Goal: Transaction & Acquisition: Purchase product/service

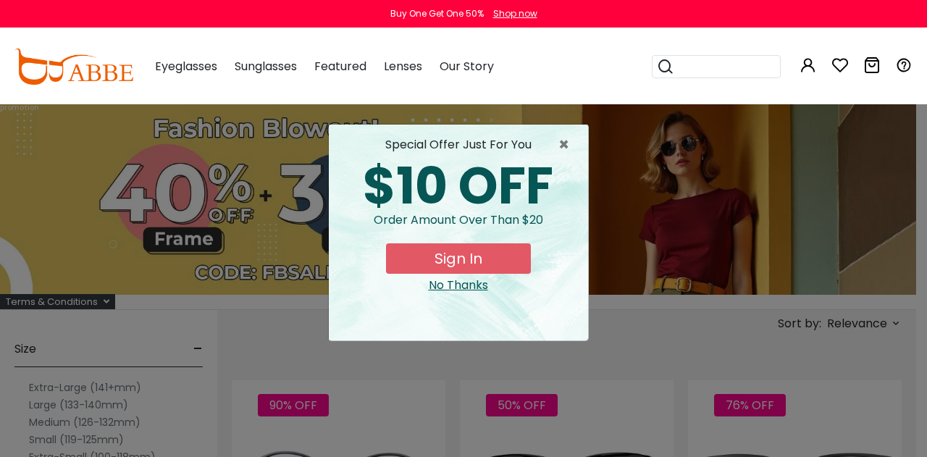
click at [442, 284] on div "No Thanks" at bounding box center [458, 285] width 236 height 17
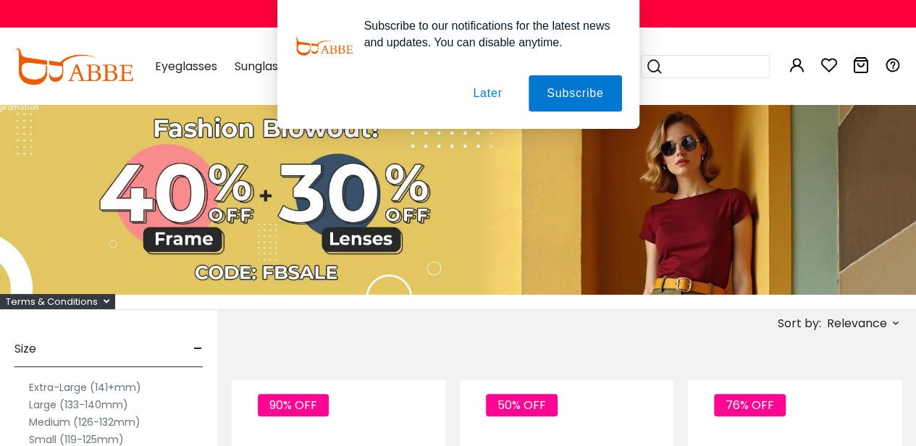
click at [42, 403] on label "Large (133-140mm)" at bounding box center [78, 404] width 99 height 17
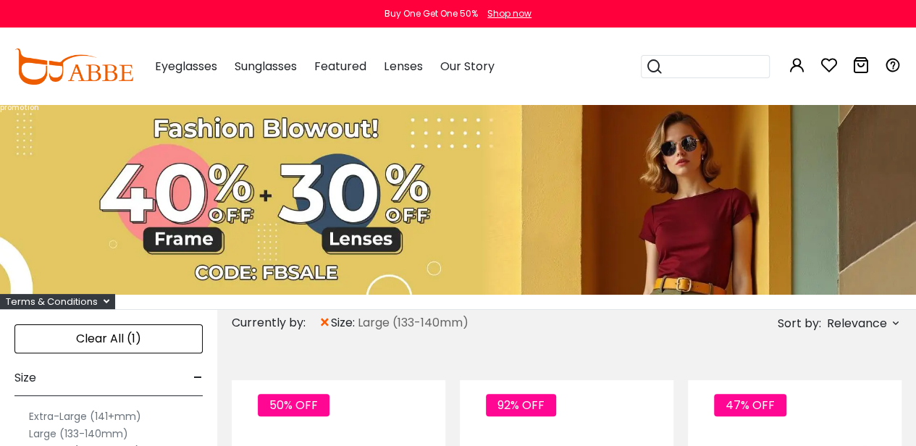
scroll to position [72, 0]
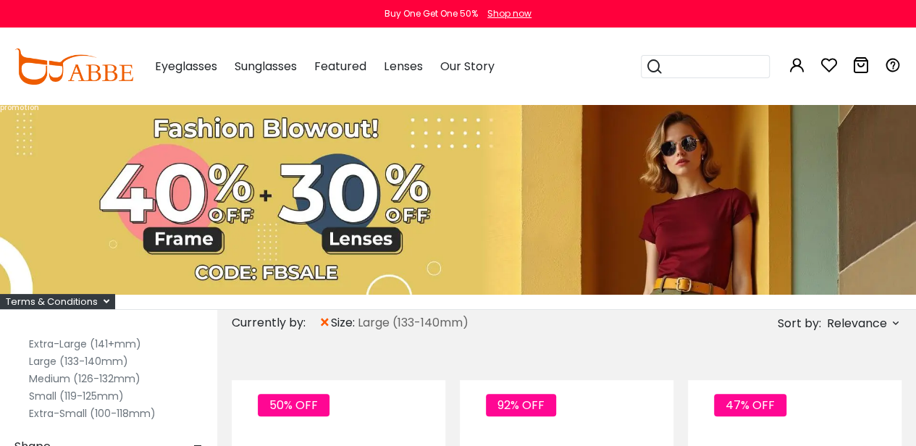
click at [46, 359] on label "Large (133-140mm)" at bounding box center [78, 361] width 99 height 17
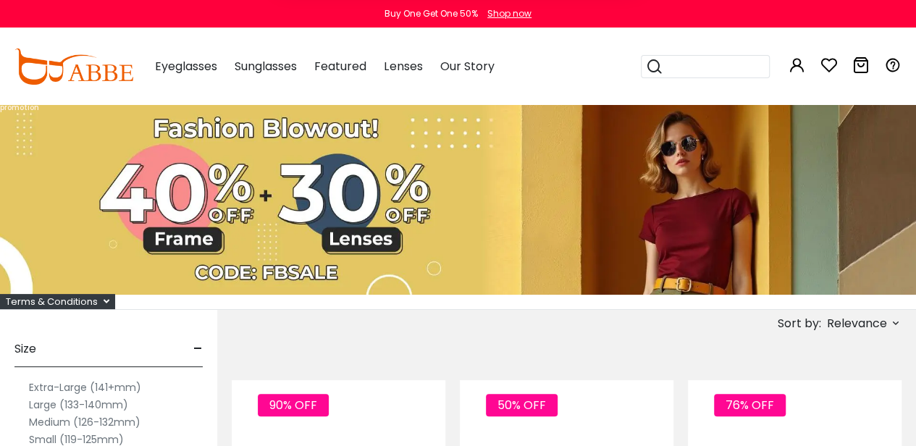
click at [0, 0] on button "Later" at bounding box center [0, 0] width 0 height 0
click at [41, 403] on label "Large (133-140mm)" at bounding box center [78, 404] width 99 height 17
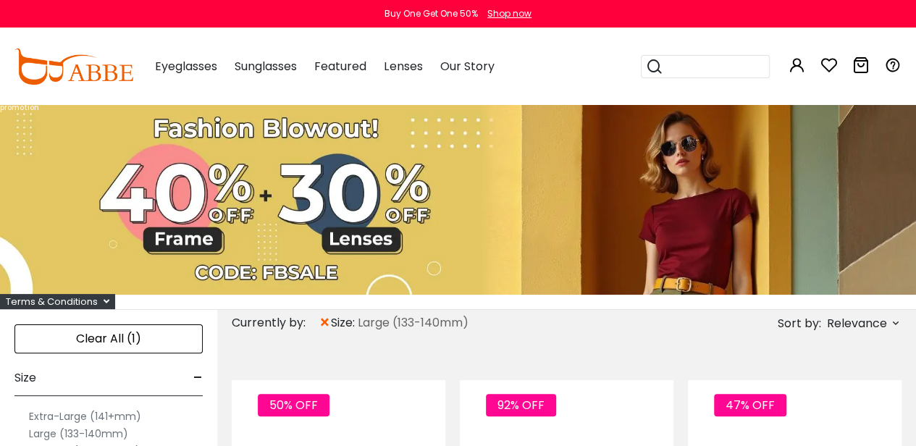
scroll to position [72, 0]
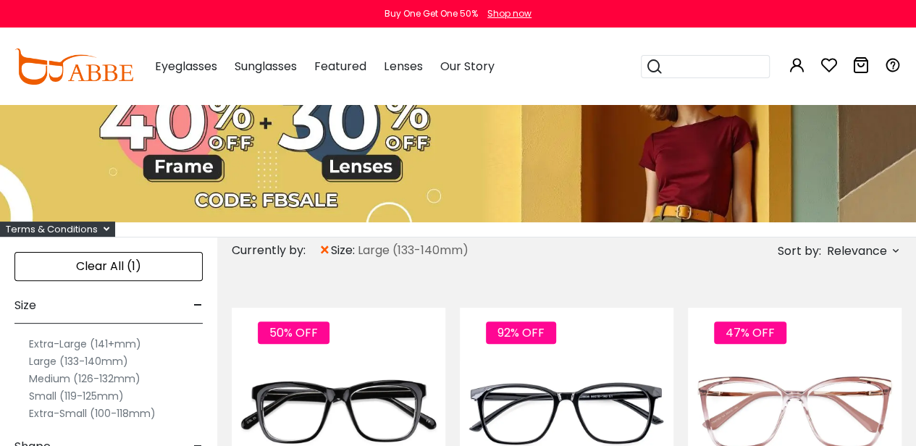
click at [41, 359] on label "Large (133-140mm)" at bounding box center [78, 361] width 99 height 17
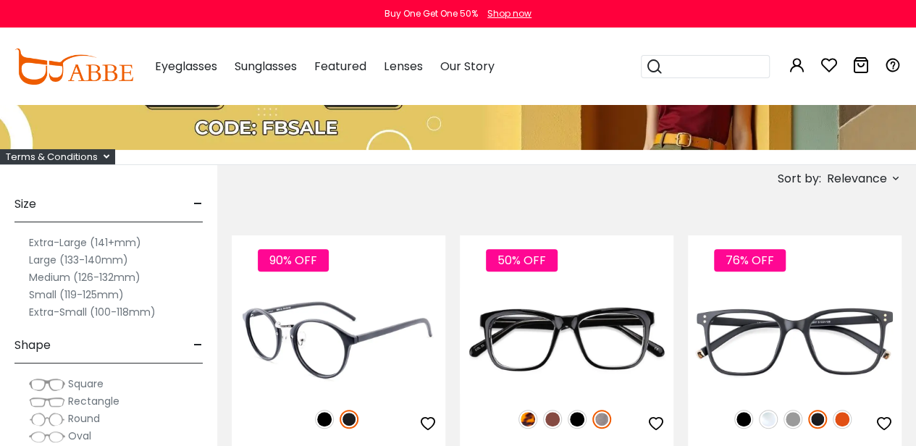
scroll to position [290, 0]
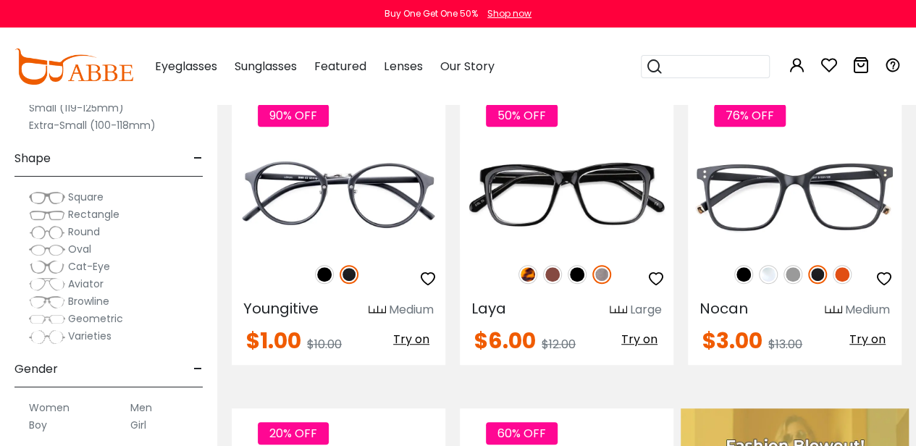
click at [75, 264] on span "Cat-Eye" at bounding box center [89, 266] width 42 height 14
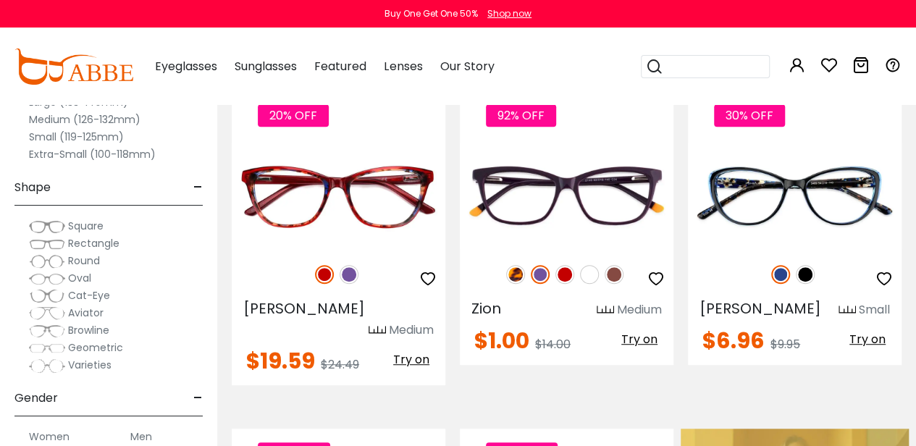
scroll to position [217, 0]
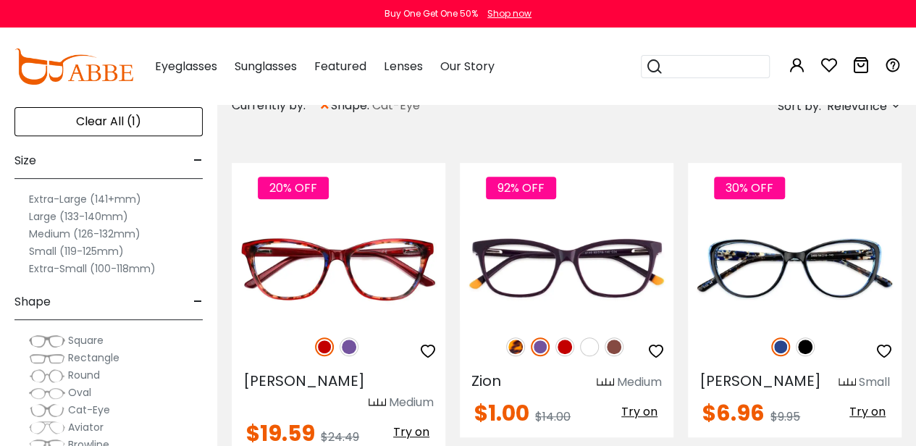
click at [57, 214] on label "Large (133-140mm)" at bounding box center [78, 216] width 99 height 17
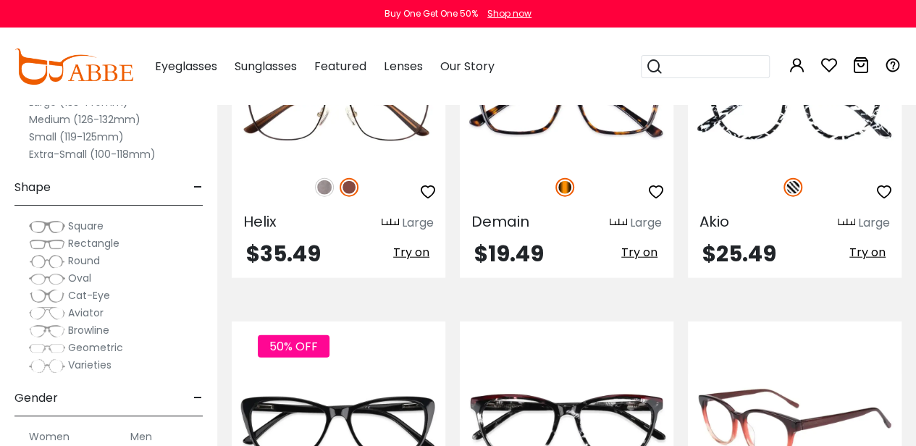
scroll to position [1811, 0]
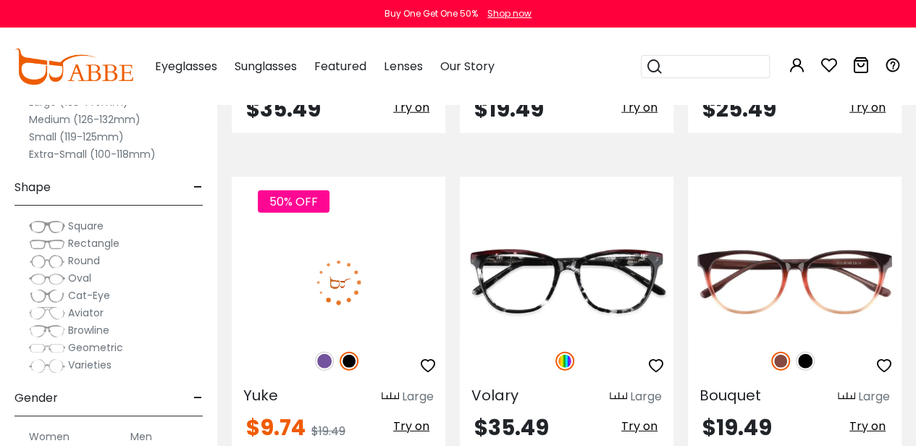
click at [322, 363] on img at bounding box center [324, 361] width 19 height 19
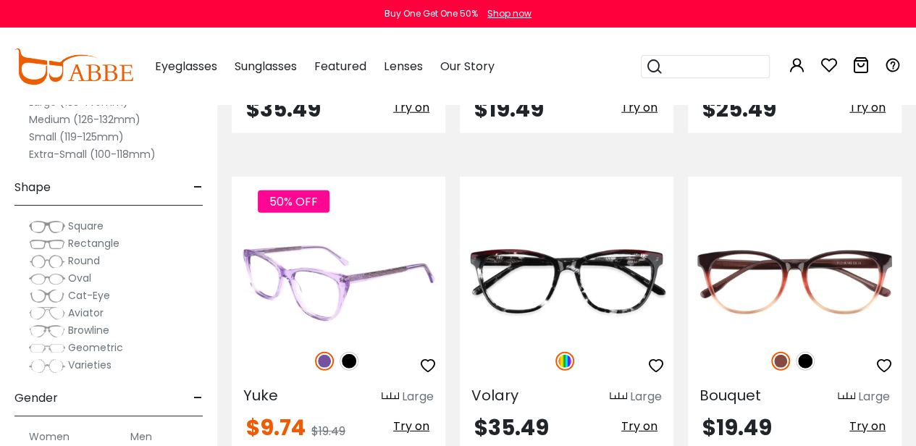
click at [351, 363] on img at bounding box center [349, 361] width 19 height 19
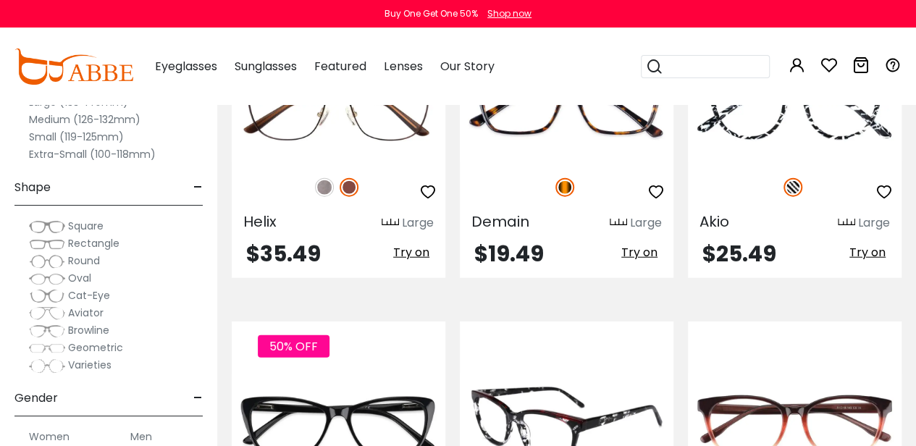
scroll to position [1594, 0]
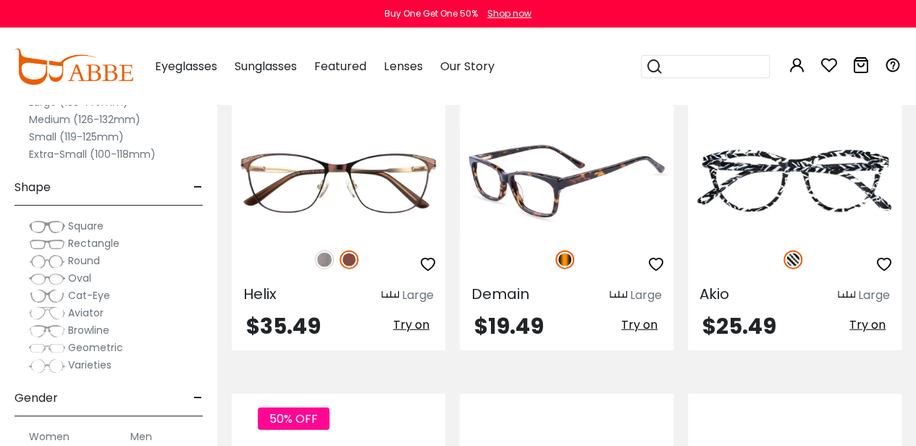
click at [596, 162] on img at bounding box center [567, 181] width 214 height 106
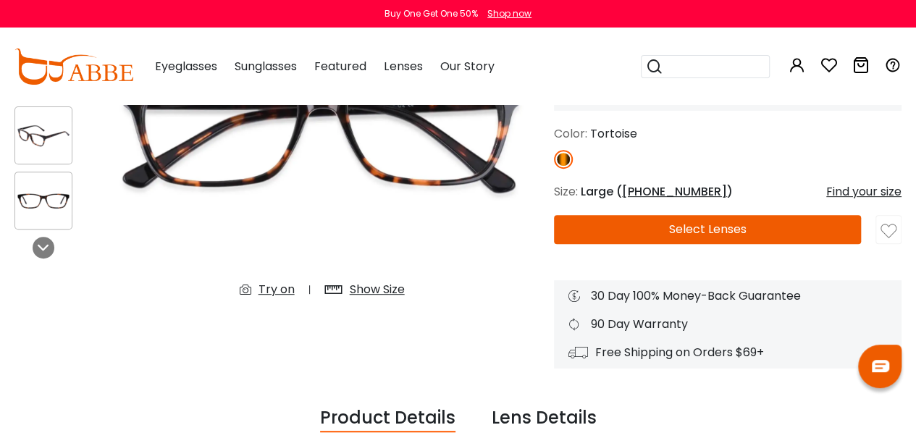
scroll to position [290, 0]
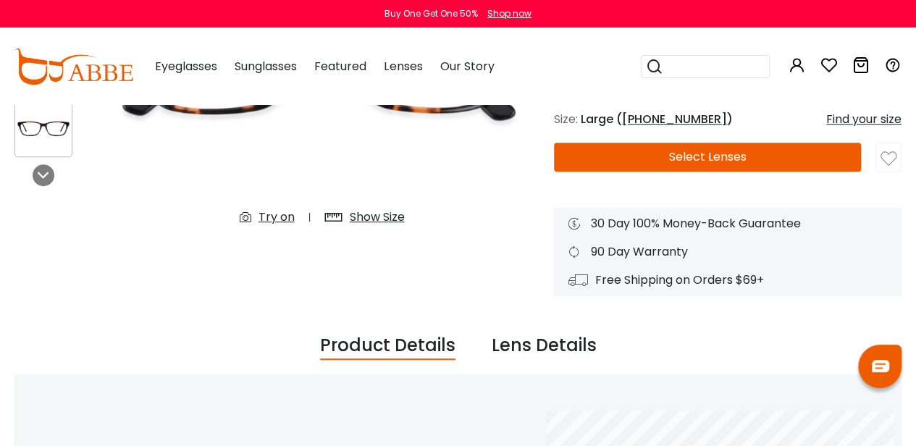
click at [713, 157] on button "Select Lenses" at bounding box center [707, 157] width 307 height 29
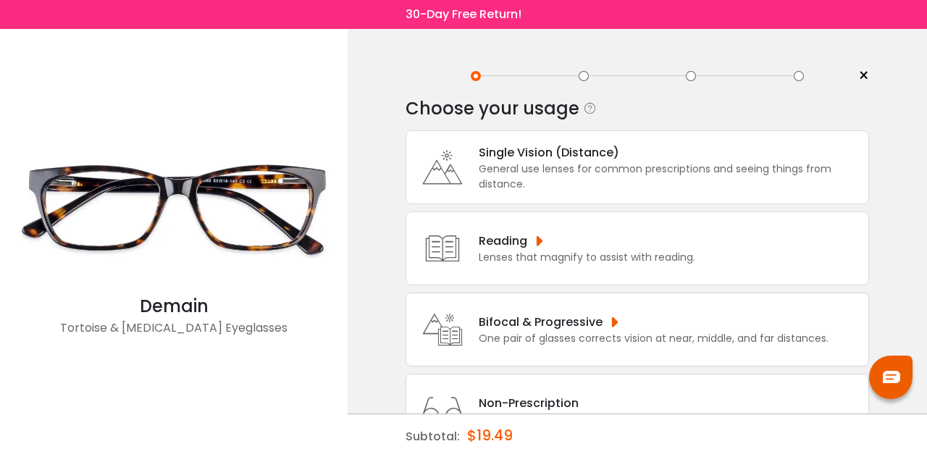
scroll to position [61, 0]
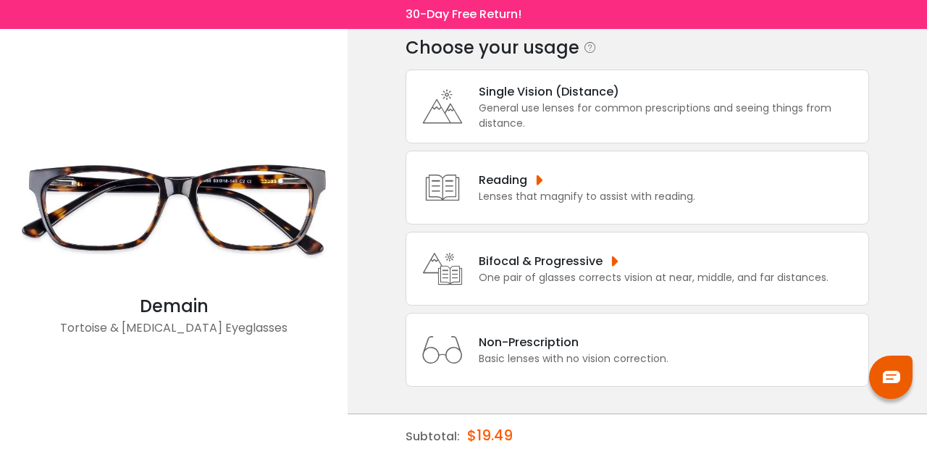
click at [570, 254] on div "Bifocal & Progressive" at bounding box center [654, 261] width 350 height 18
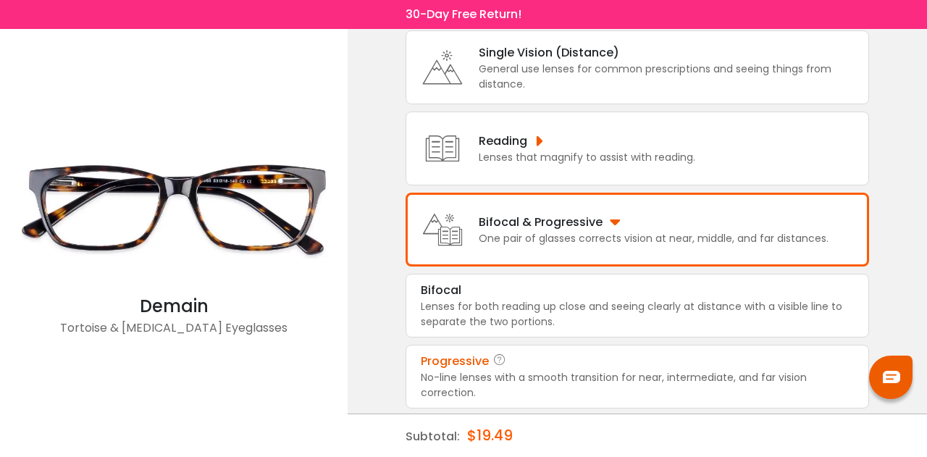
click at [542, 364] on div "Progressive" at bounding box center [637, 361] width 433 height 17
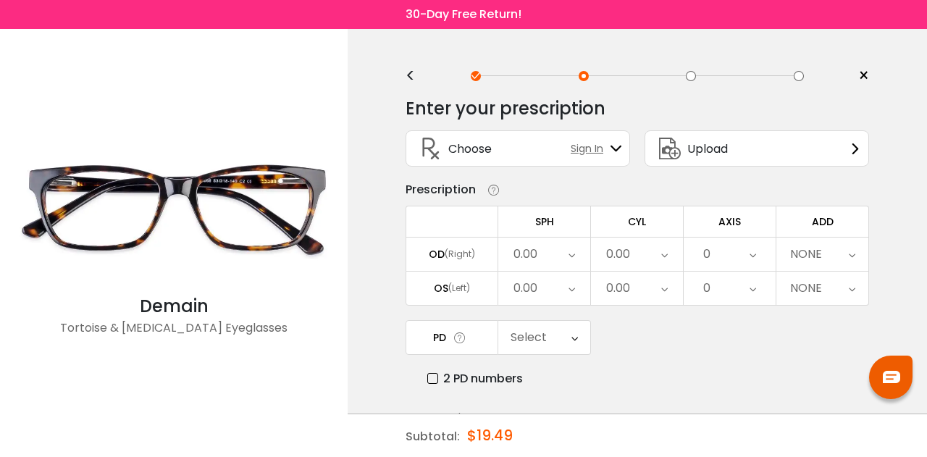
scroll to position [0, 0]
click at [595, 144] on span "Sign In" at bounding box center [591, 148] width 40 height 15
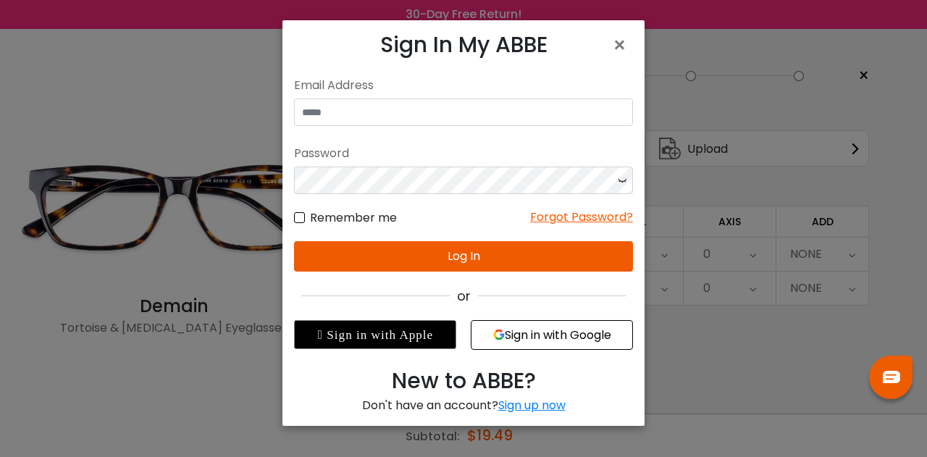
click at [556, 332] on button "Sign in with Google" at bounding box center [552, 335] width 162 height 30
click at [546, 335] on button "Sign in with Google" at bounding box center [552, 335] width 162 height 30
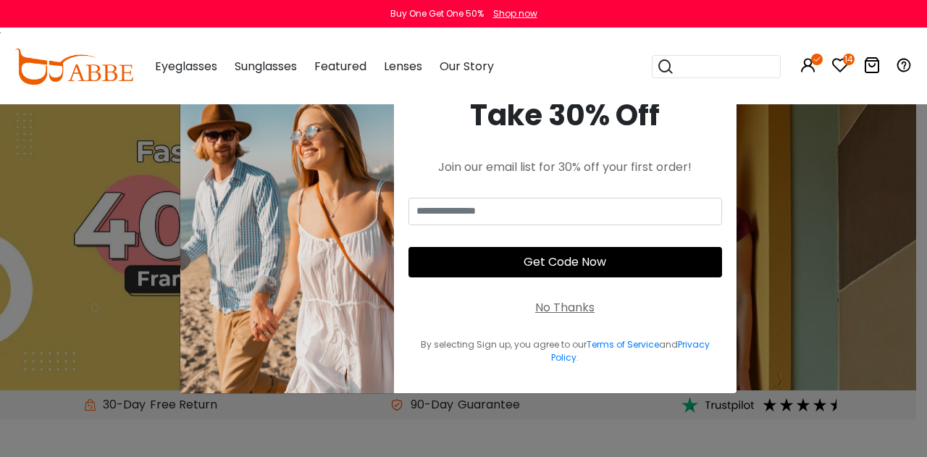
click at [569, 309] on div "No Thanks" at bounding box center [564, 307] width 59 height 17
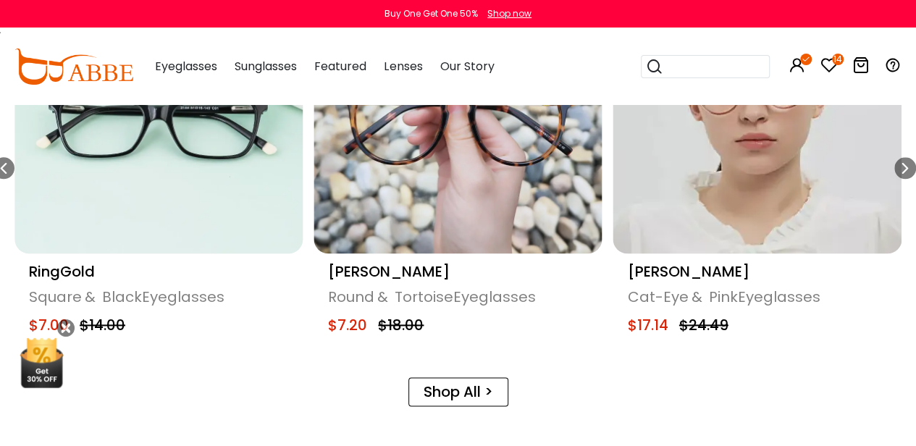
scroll to position [724, 0]
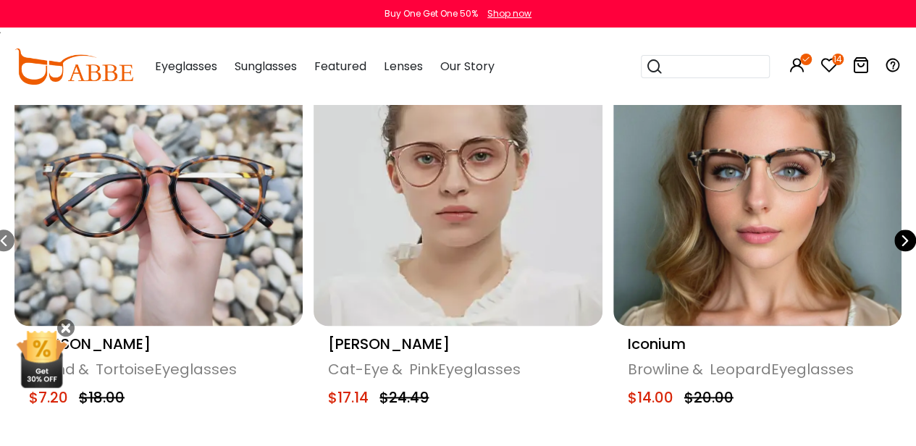
click at [913, 238] on div "Next slide" at bounding box center [906, 241] width 22 height 22
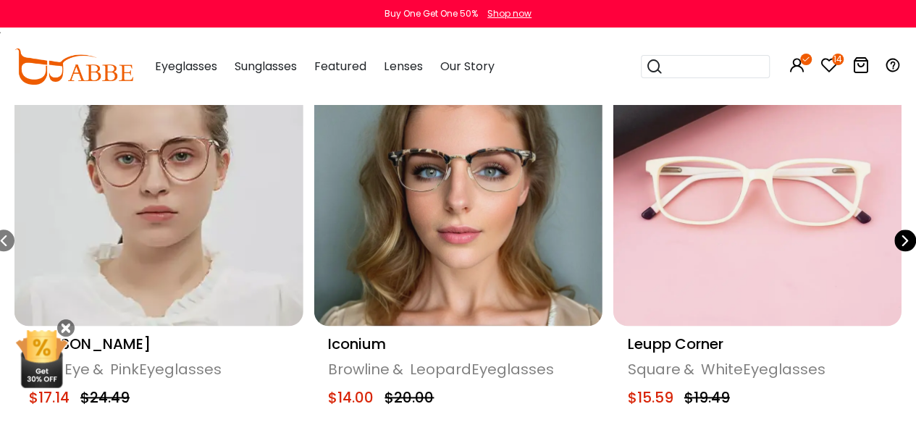
click at [904, 240] on icon "Next slide" at bounding box center [906, 241] width 12 height 22
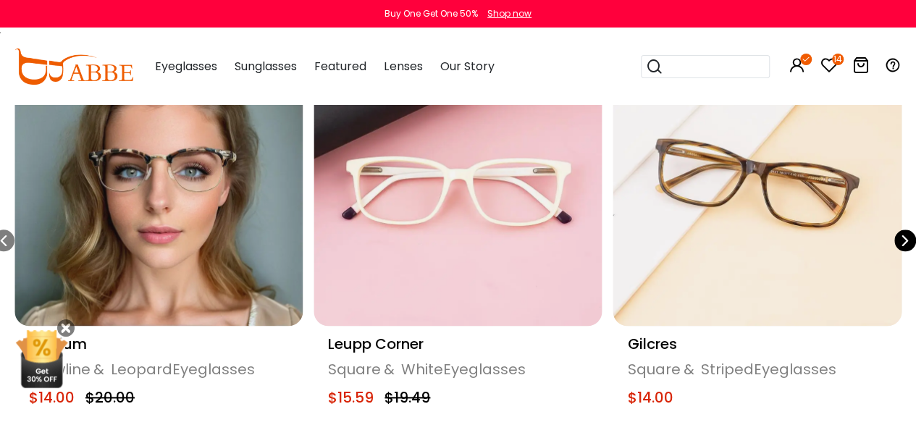
click at [904, 240] on icon "Next slide" at bounding box center [906, 241] width 12 height 22
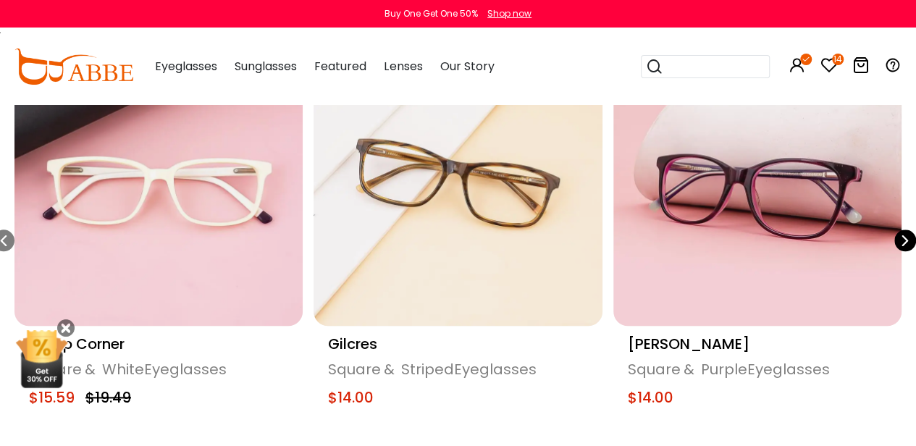
click at [903, 240] on icon "Next slide" at bounding box center [906, 241] width 12 height 22
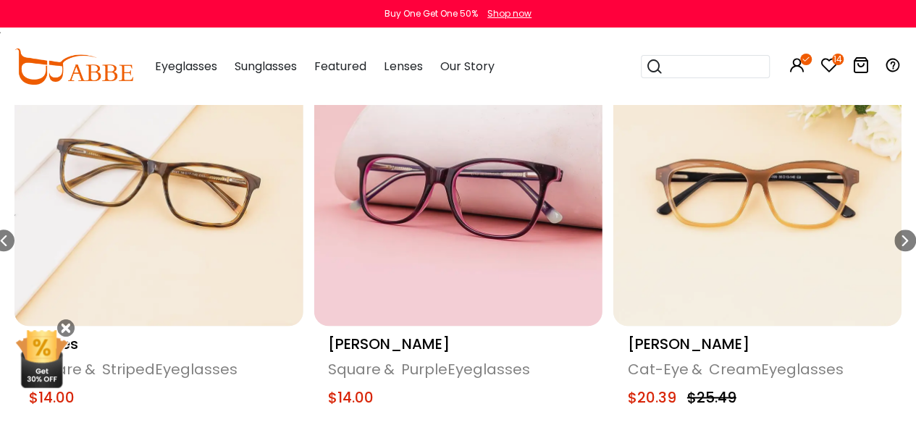
click at [749, 240] on img "13 / 18" at bounding box center [758, 182] width 288 height 288
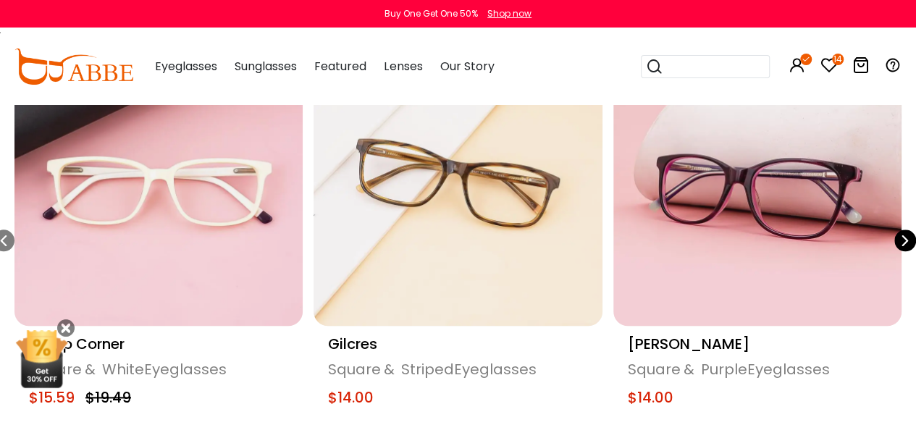
click at [909, 238] on icon "Next slide" at bounding box center [906, 241] width 12 height 22
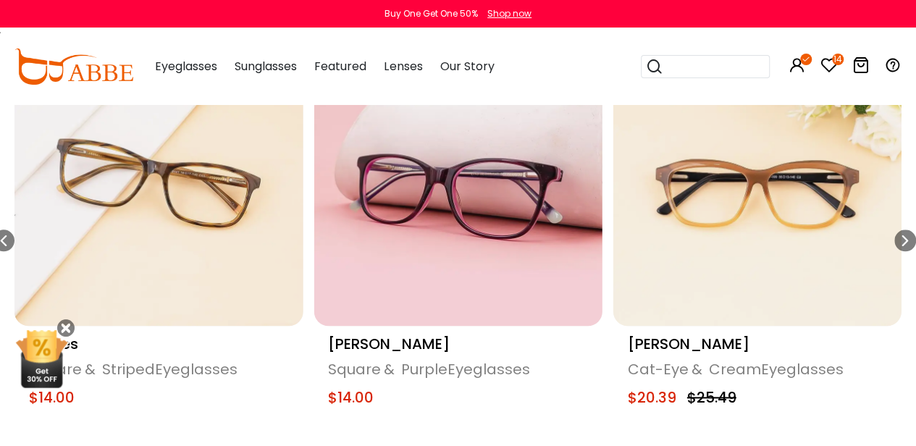
click at [645, 346] on div "[PERSON_NAME]" at bounding box center [757, 344] width 259 height 22
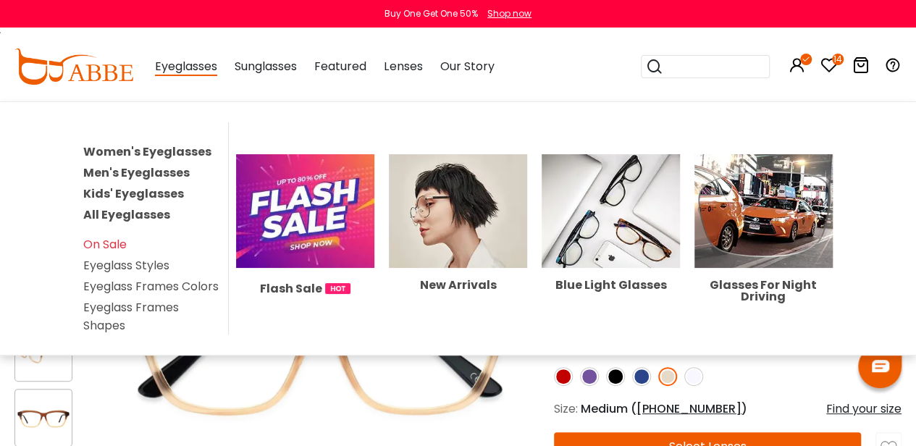
click at [161, 149] on link "Women's Eyeglasses" at bounding box center [147, 151] width 128 height 17
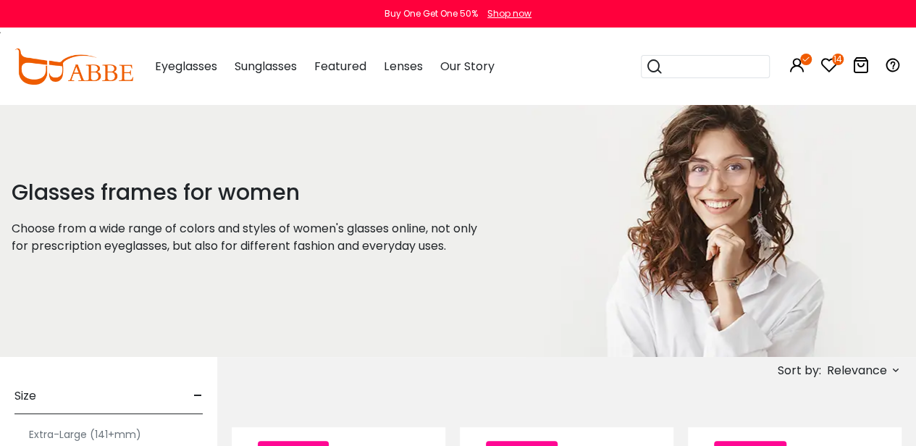
scroll to position [217, 0]
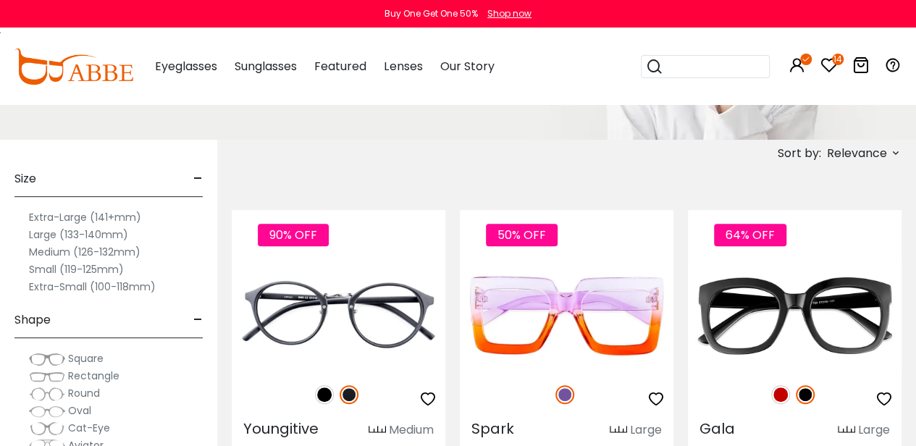
click at [74, 237] on label "Large (133-140mm)" at bounding box center [78, 234] width 99 height 17
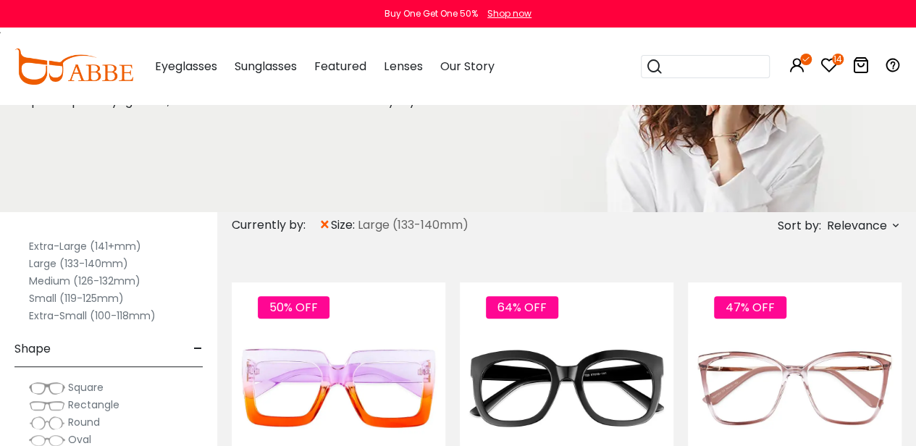
scroll to position [217, 0]
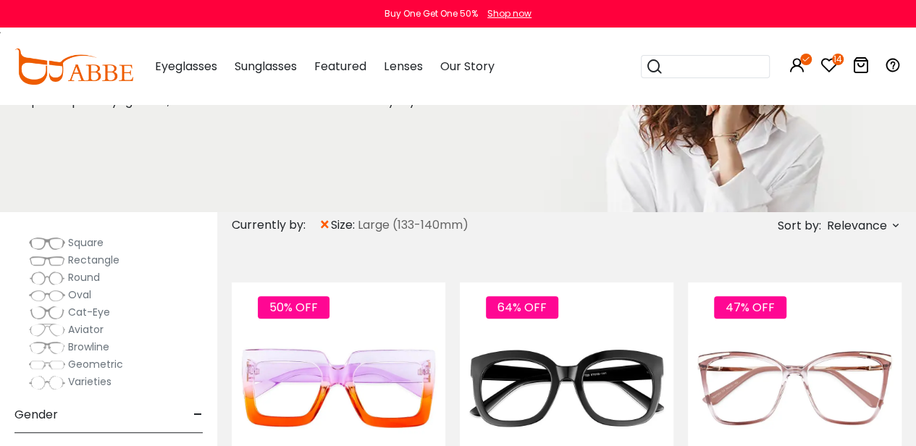
click at [77, 311] on span "Cat-Eye" at bounding box center [89, 312] width 42 height 14
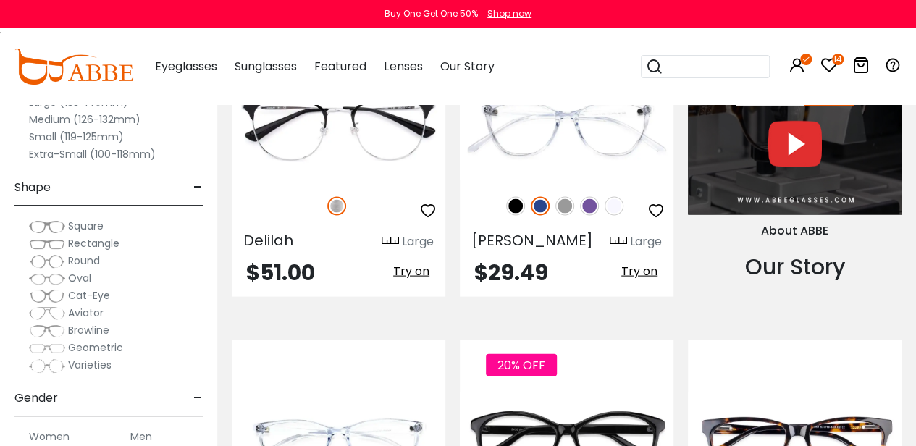
scroll to position [1521, 0]
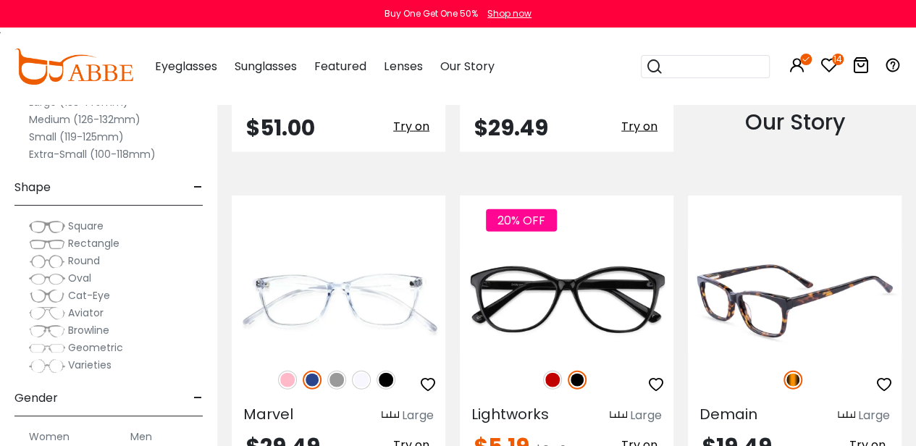
click at [758, 293] on img at bounding box center [795, 301] width 214 height 106
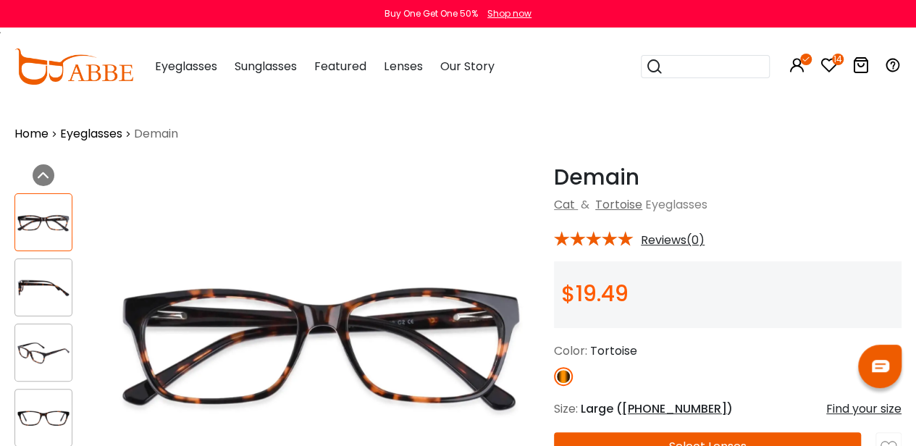
scroll to position [217, 0]
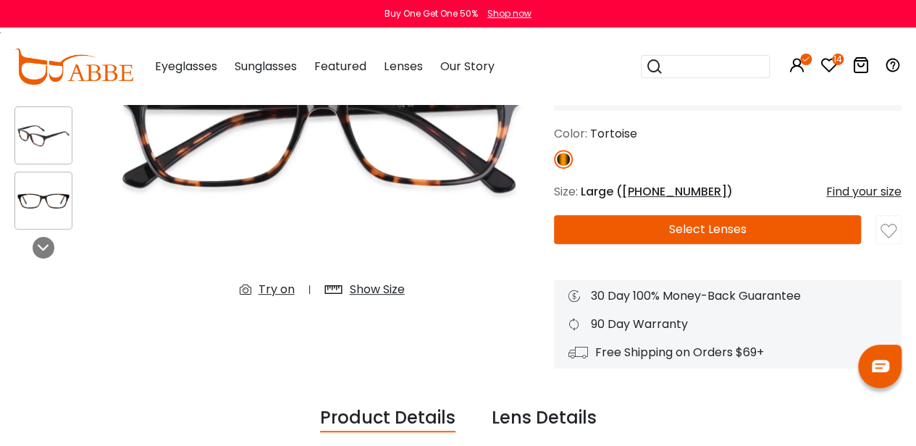
click at [717, 225] on button "Select Lenses" at bounding box center [707, 229] width 307 height 29
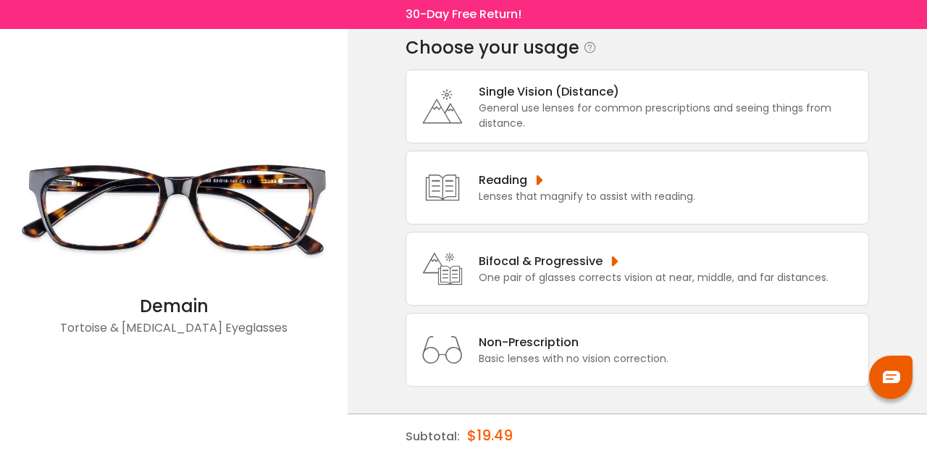
click at [624, 259] on div "Bifocal & Progressive" at bounding box center [654, 261] width 350 height 18
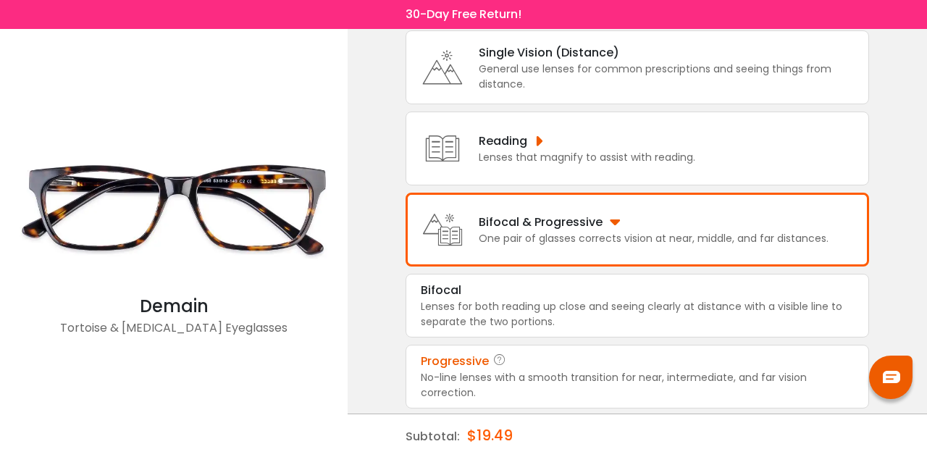
click at [564, 359] on div "Progressive" at bounding box center [637, 361] width 433 height 17
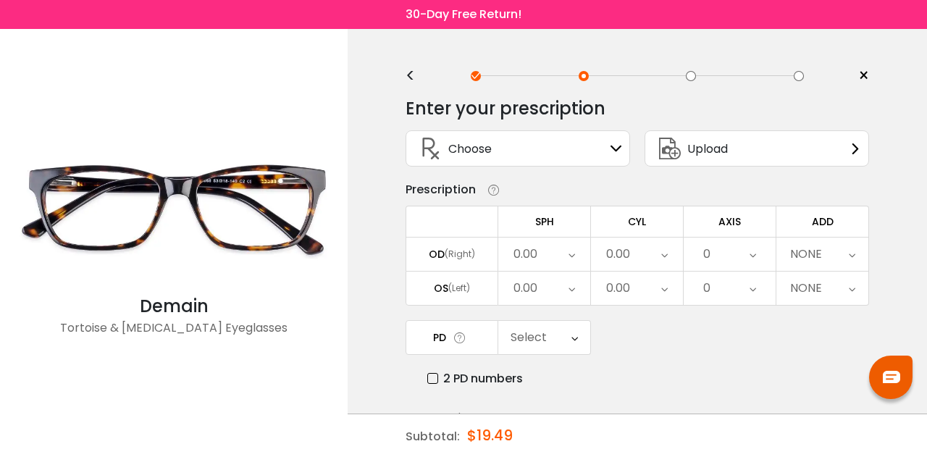
click at [571, 156] on div "Choose Sign In" at bounding box center [518, 148] width 209 height 35
click at [617, 154] on icon at bounding box center [617, 149] width 12 height 12
click at [618, 147] on icon at bounding box center [617, 149] width 12 height 12
click at [585, 144] on div "Choose Sign In" at bounding box center [518, 148] width 209 height 35
click at [492, 147] on span "Choose" at bounding box center [469, 149] width 43 height 18
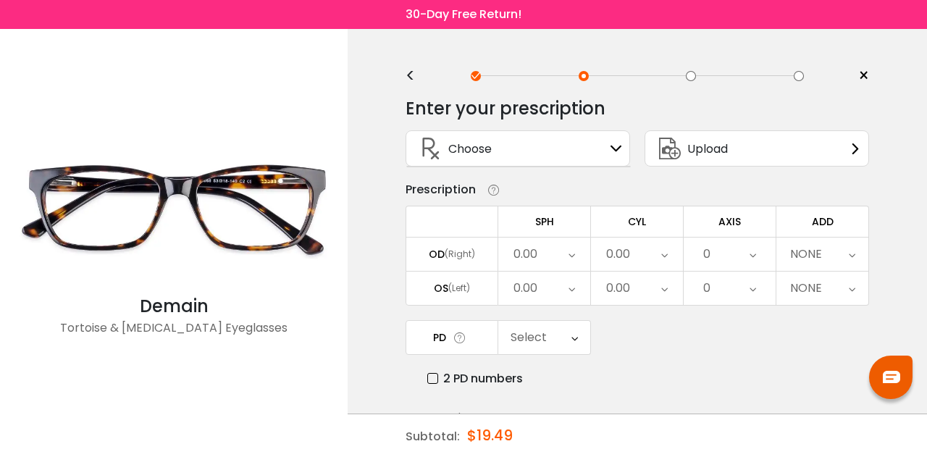
click at [613, 145] on icon at bounding box center [617, 149] width 12 height 12
click at [475, 144] on span "Choose" at bounding box center [469, 149] width 43 height 18
click at [606, 151] on div "Choose Sign In" at bounding box center [518, 148] width 209 height 35
click at [616, 147] on icon at bounding box center [617, 149] width 12 height 12
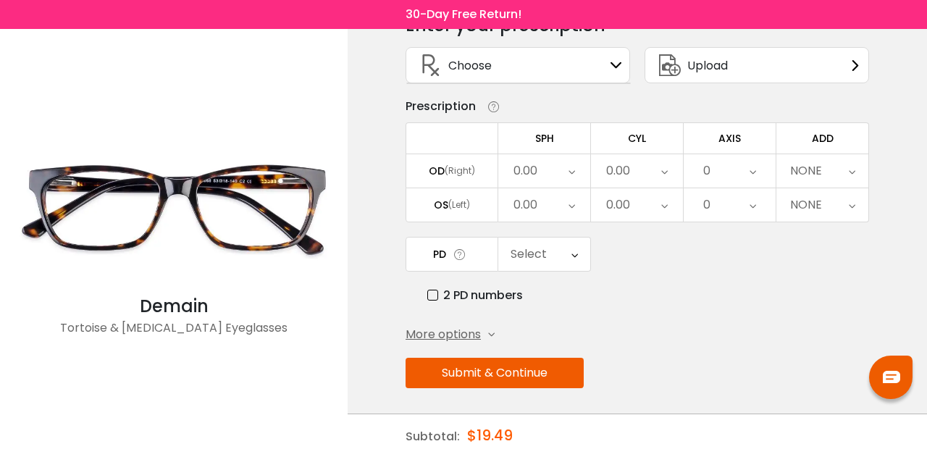
click at [483, 326] on div "More options" at bounding box center [450, 334] width 89 height 17
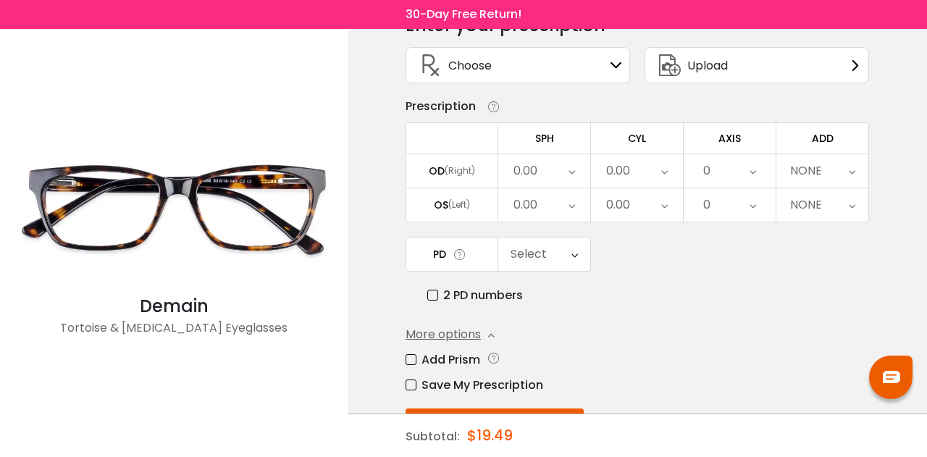
click at [490, 332] on icon at bounding box center [491, 335] width 7 height 7
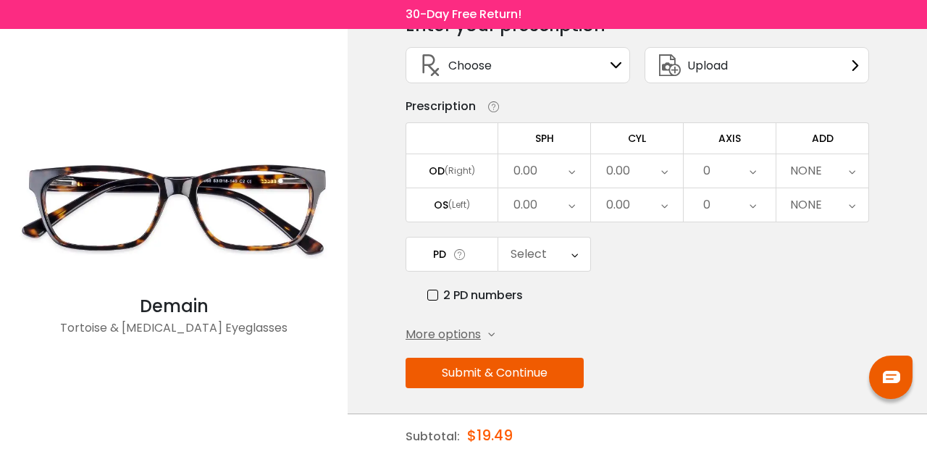
scroll to position [0, 0]
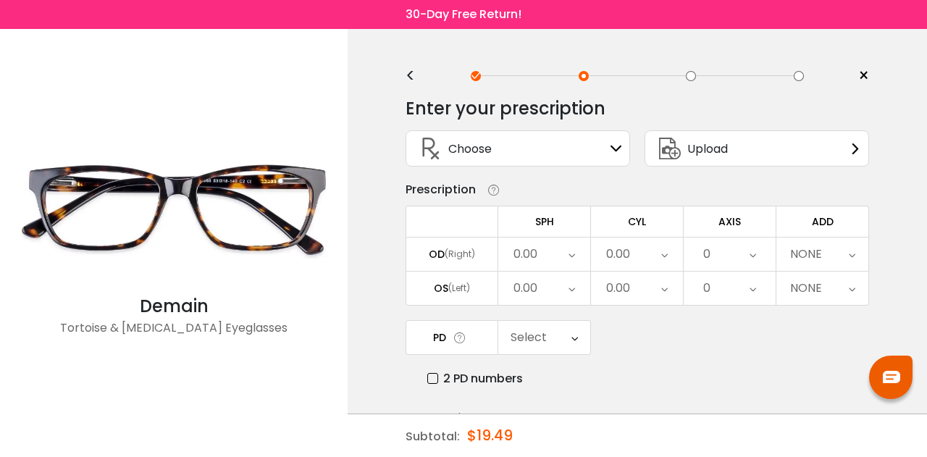
click at [543, 151] on div "Choose Sign In" at bounding box center [518, 148] width 209 height 35
click at [522, 246] on div "0.00" at bounding box center [526, 254] width 24 height 29
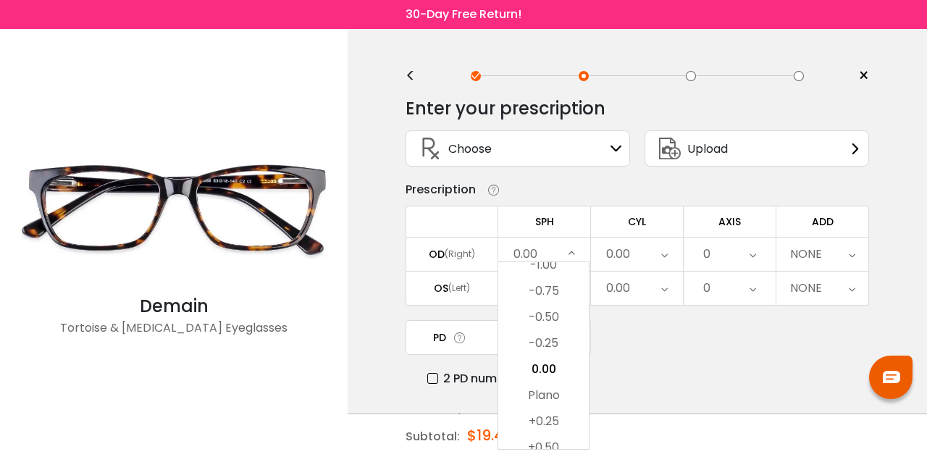
click at [643, 341] on div "PD Select Cancel PD Save 46 47 48 49 50 51 52 53 54 55 56 57 58 59 60 61 62 63 …" at bounding box center [638, 353] width 464 height 67
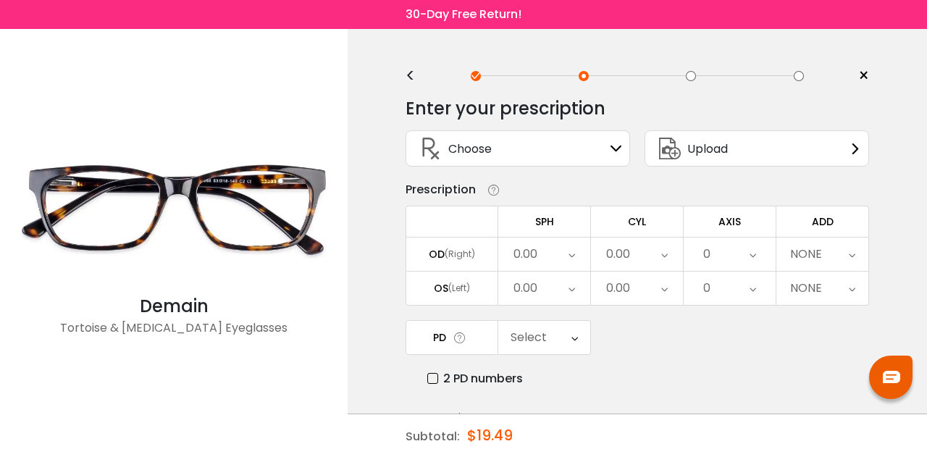
click at [585, 149] on div "Choose Sign In" at bounding box center [518, 148] width 209 height 35
click at [462, 147] on span "Choose" at bounding box center [469, 149] width 43 height 18
click at [622, 159] on div "Choose Sign In" at bounding box center [518, 148] width 225 height 36
click at [614, 156] on div "Choose Sign In" at bounding box center [518, 148] width 209 height 35
click at [595, 157] on div "Choose Sign In" at bounding box center [518, 148] width 209 height 35
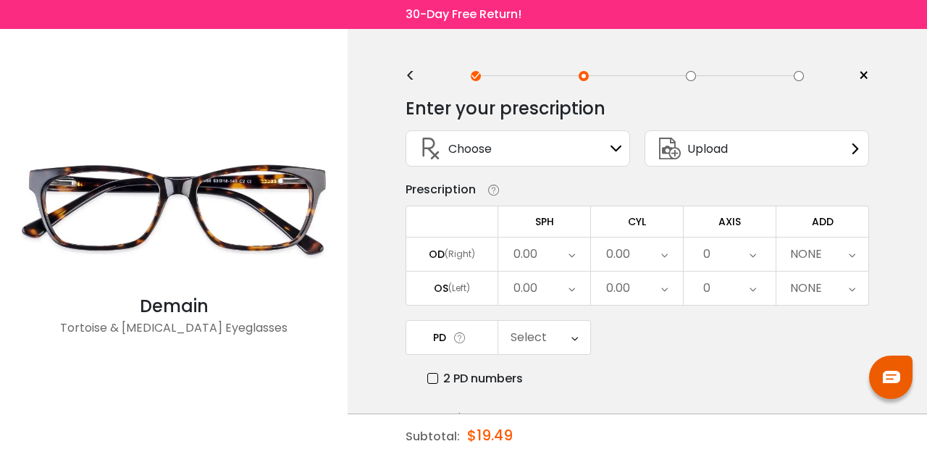
click at [597, 159] on div "Choose Sign In" at bounding box center [518, 148] width 209 height 35
click at [414, 88] on div "Enter your prescription SPH (Sphere) Lens strength needed to correct your visio…" at bounding box center [638, 315] width 464 height 457
click at [420, 70] on div "<" at bounding box center [417, 76] width 22 height 12
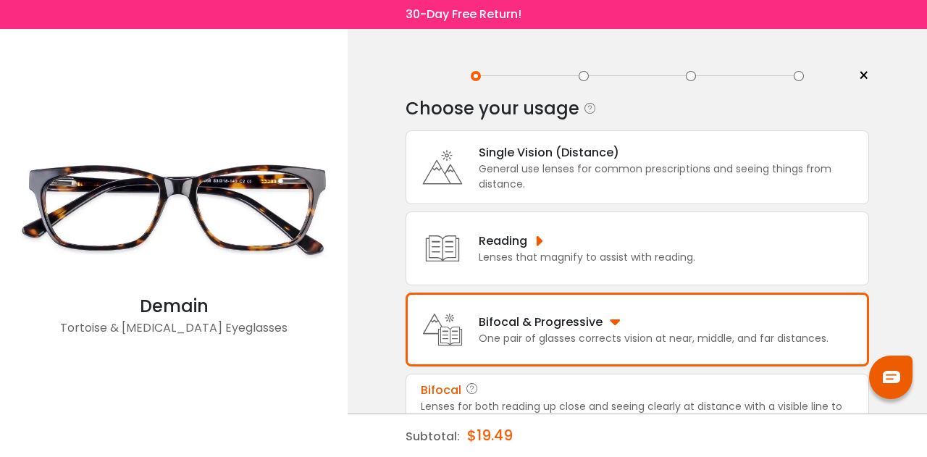
scroll to position [201, 0]
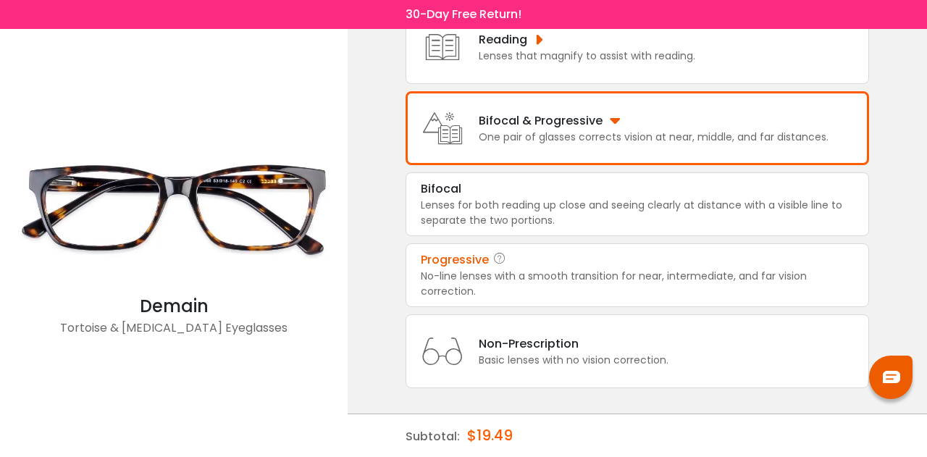
click at [575, 143] on div "Bifocal & Progressive One pair of glasses corrects vision at near, middle, and …" at bounding box center [638, 128] width 464 height 74
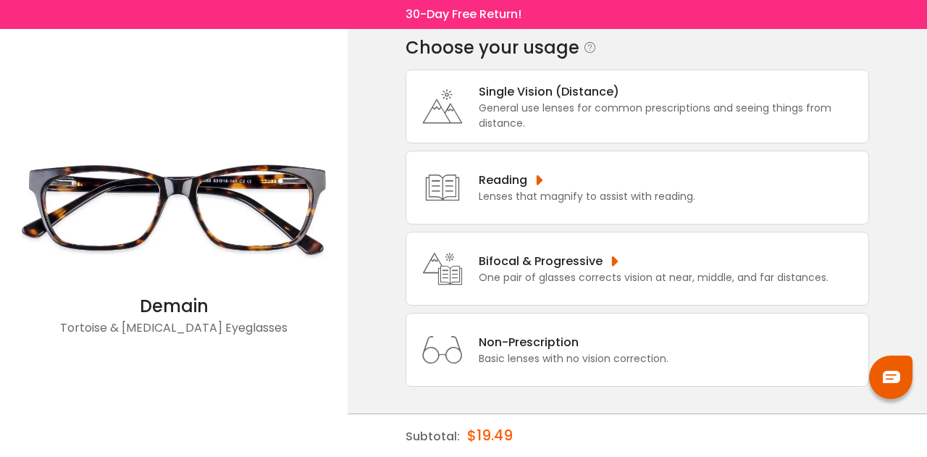
click at [540, 272] on div "One pair of glasses corrects vision at near, middle, and far distances." at bounding box center [654, 277] width 350 height 15
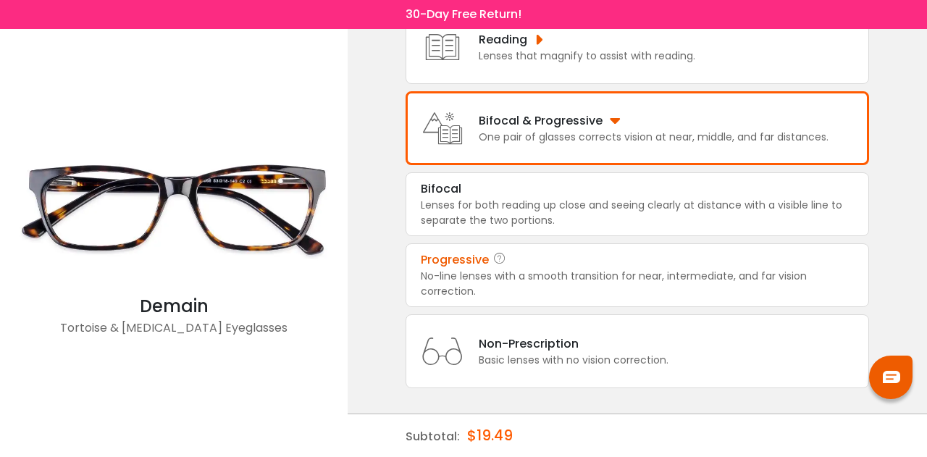
click at [545, 276] on div "No-line lenses with a smooth transition for near, intermediate, and far vision …" at bounding box center [637, 284] width 433 height 30
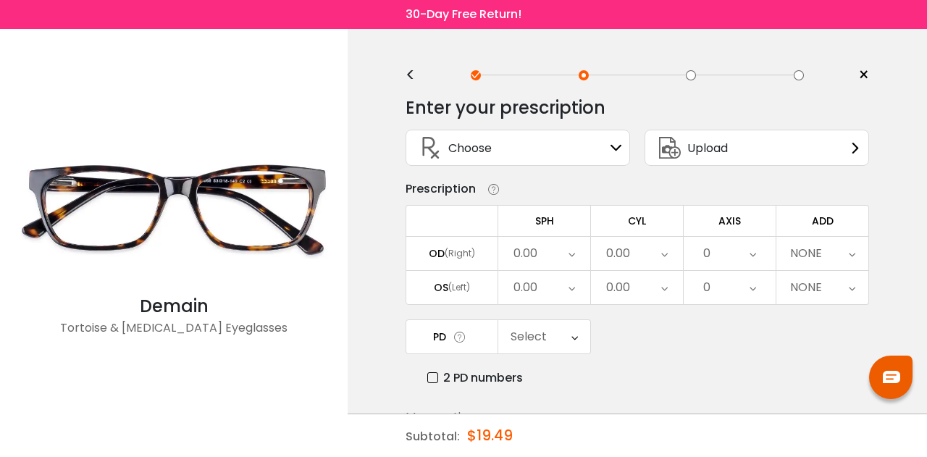
scroll to position [0, 0]
click at [598, 155] on div "Choose Sign In" at bounding box center [518, 148] width 209 height 35
click at [618, 149] on icon at bounding box center [617, 149] width 12 height 12
click at [848, 146] on div "Upload" at bounding box center [757, 148] width 225 height 36
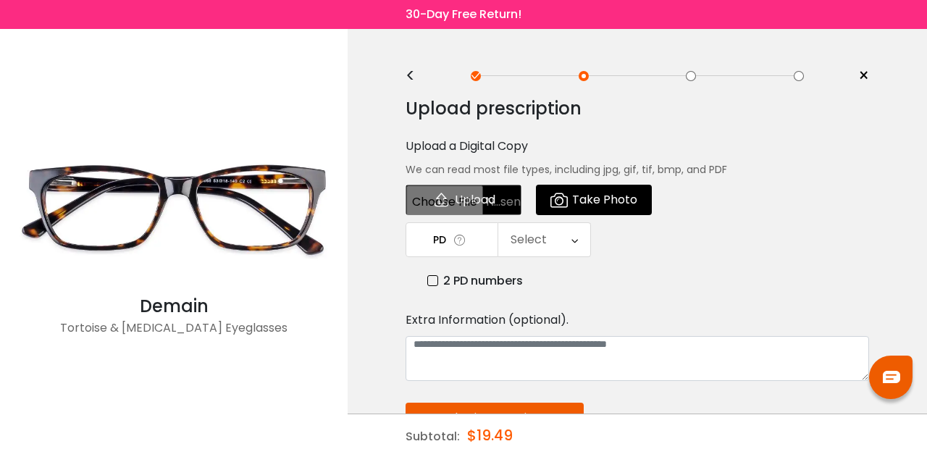
click at [409, 72] on div "<" at bounding box center [417, 76] width 22 height 12
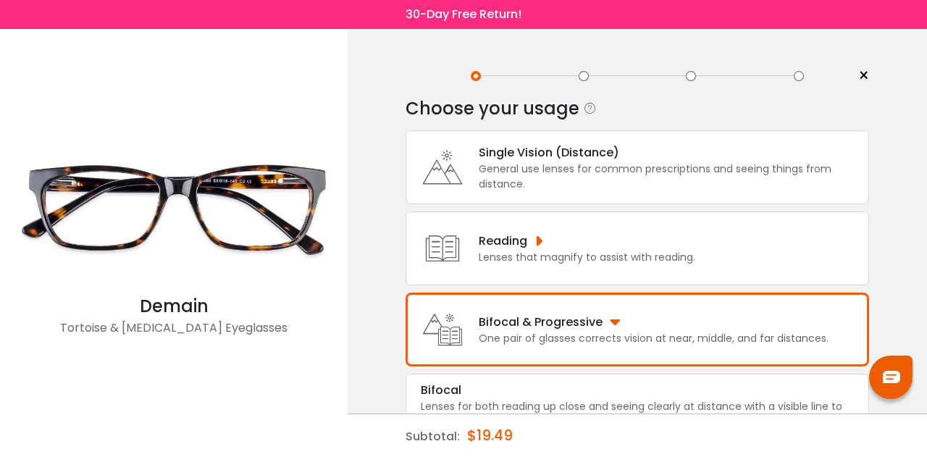
click at [497, 331] on div "One pair of glasses corrects vision at near, middle, and far distances." at bounding box center [654, 338] width 350 height 15
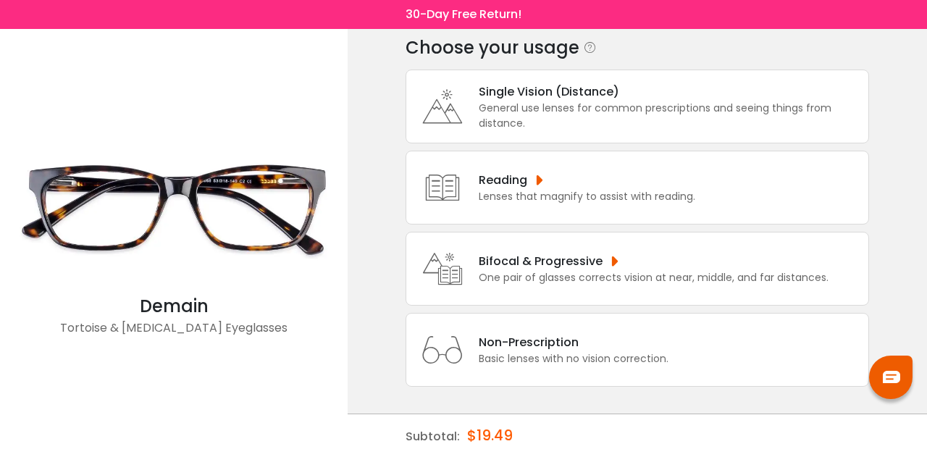
click at [608, 258] on div "Bifocal & Progressive" at bounding box center [654, 261] width 350 height 18
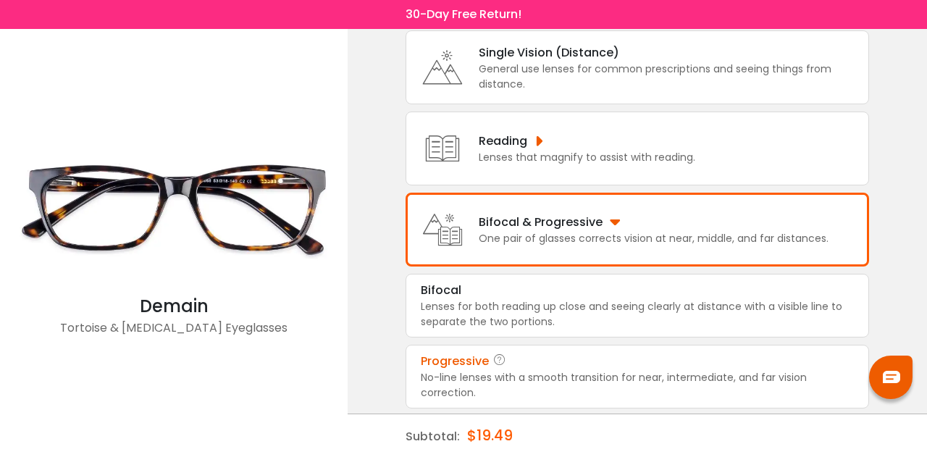
click at [540, 360] on div "Progressive" at bounding box center [637, 361] width 433 height 17
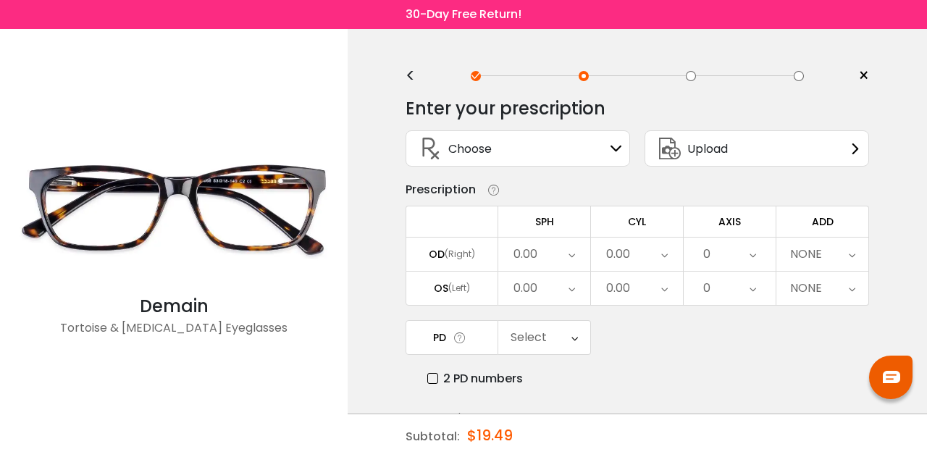
click at [497, 152] on div "Choose Sign In" at bounding box center [518, 148] width 209 height 35
click at [616, 146] on icon at bounding box center [617, 149] width 12 height 12
drag, startPoint x: 549, startPoint y: 250, endPoint x: 572, endPoint y: 234, distance: 28.1
click at [552, 248] on div "0.00" at bounding box center [544, 254] width 92 height 33
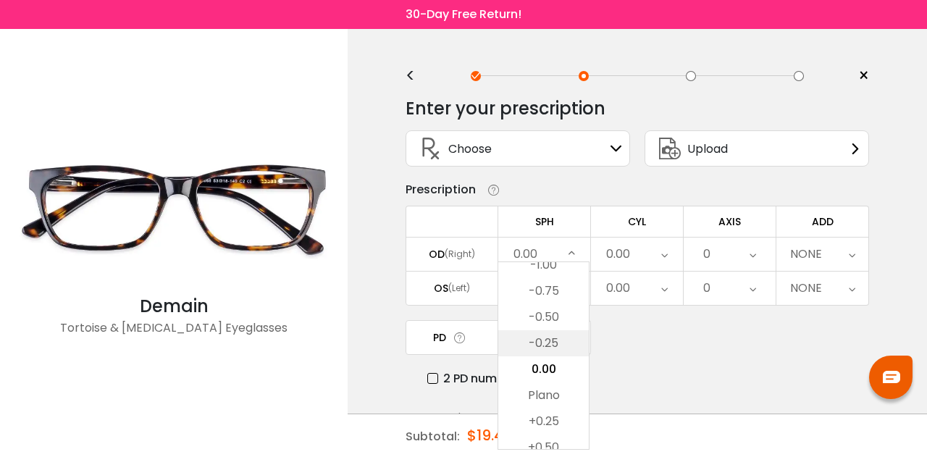
scroll to position [1847, 0]
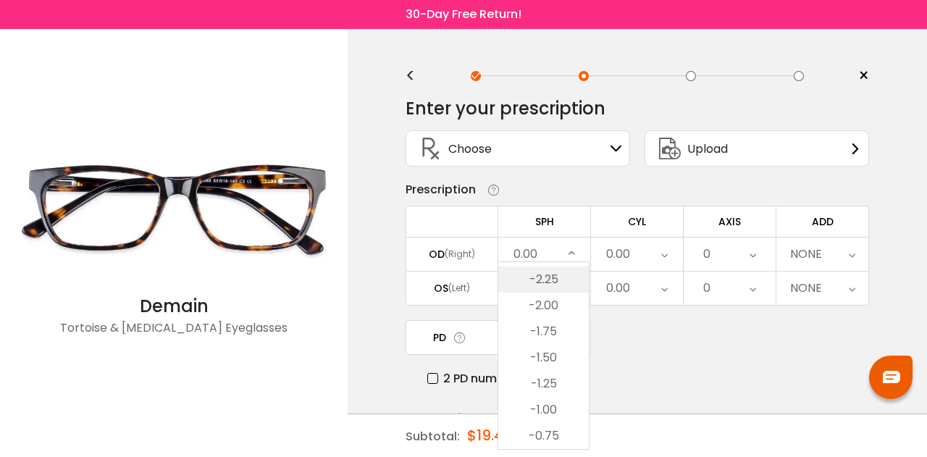
click at [545, 282] on li "-2.25" at bounding box center [543, 280] width 91 height 26
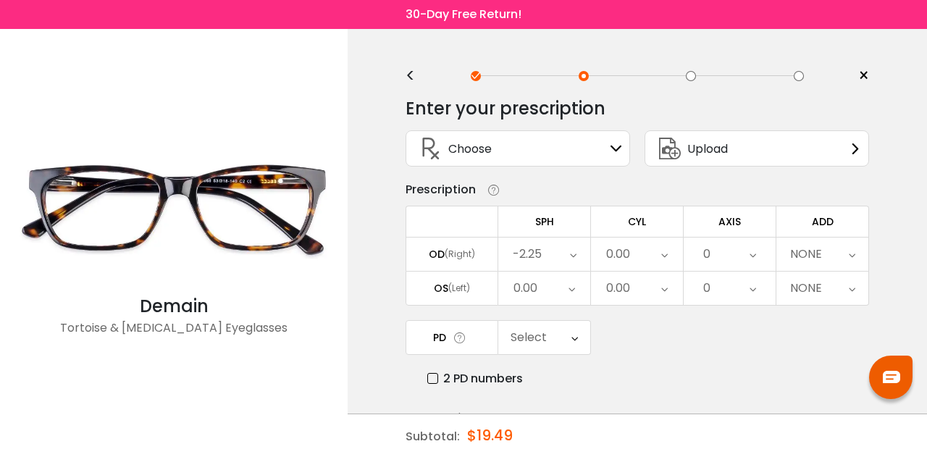
click at [641, 248] on div "0.00" at bounding box center [637, 254] width 92 height 33
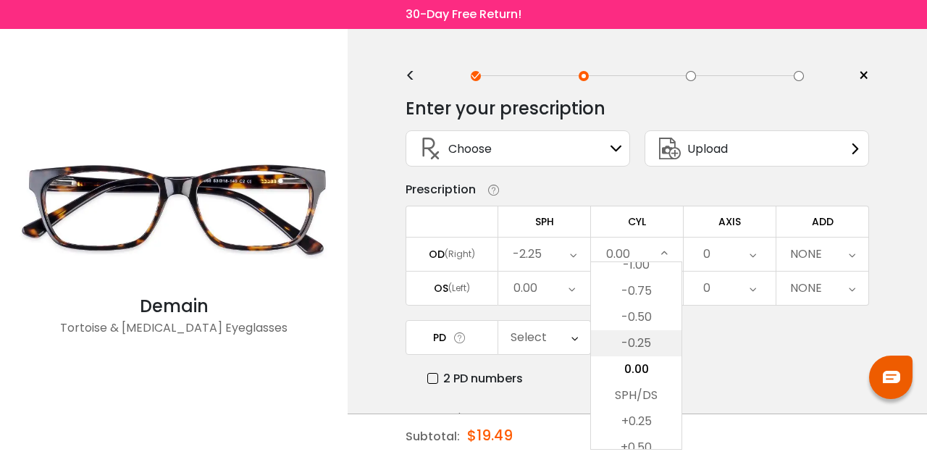
click at [648, 338] on li "-0.25" at bounding box center [636, 343] width 91 height 26
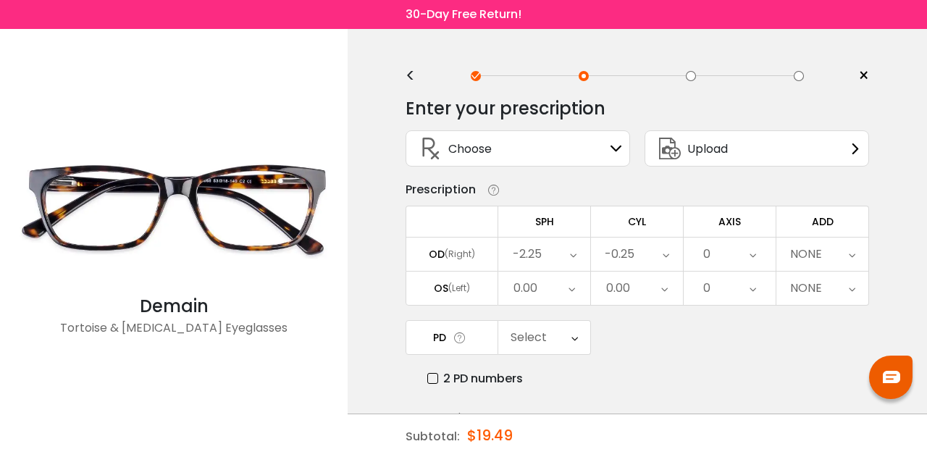
click at [755, 251] on icon at bounding box center [753, 254] width 7 height 33
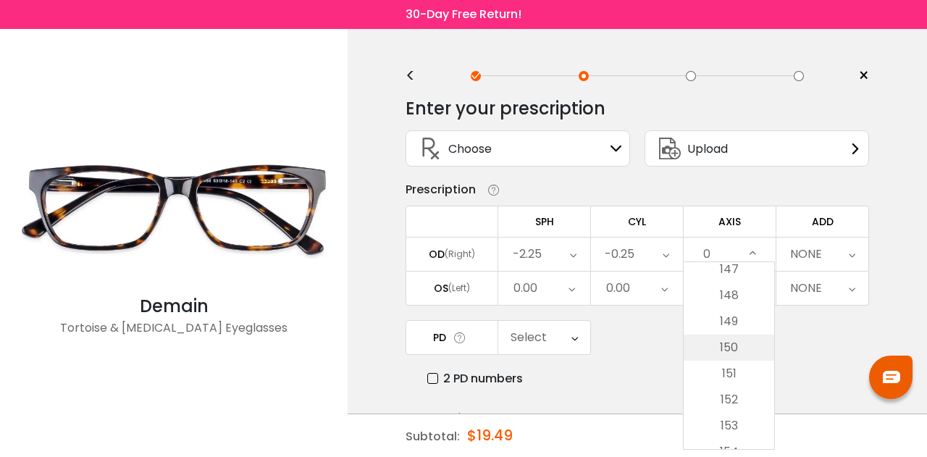
scroll to position [4491, 0]
click at [742, 291] on li "173" at bounding box center [729, 296] width 91 height 26
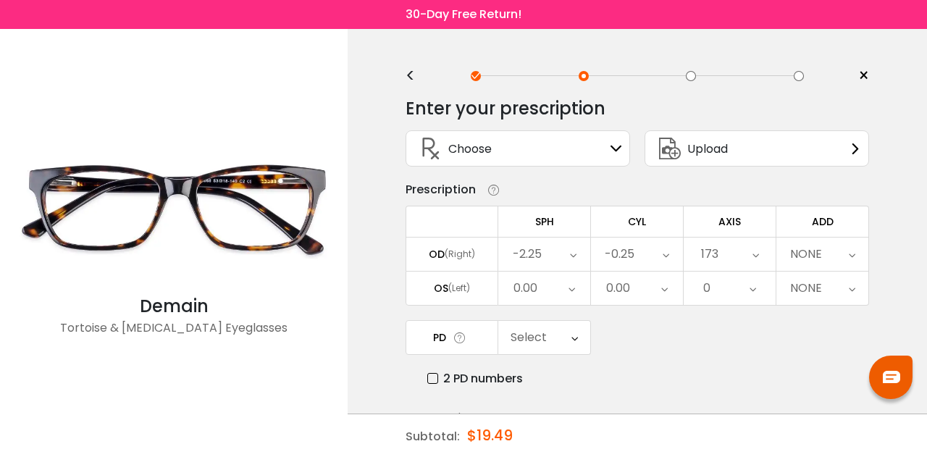
click at [824, 241] on div "NONE" at bounding box center [823, 254] width 92 height 33
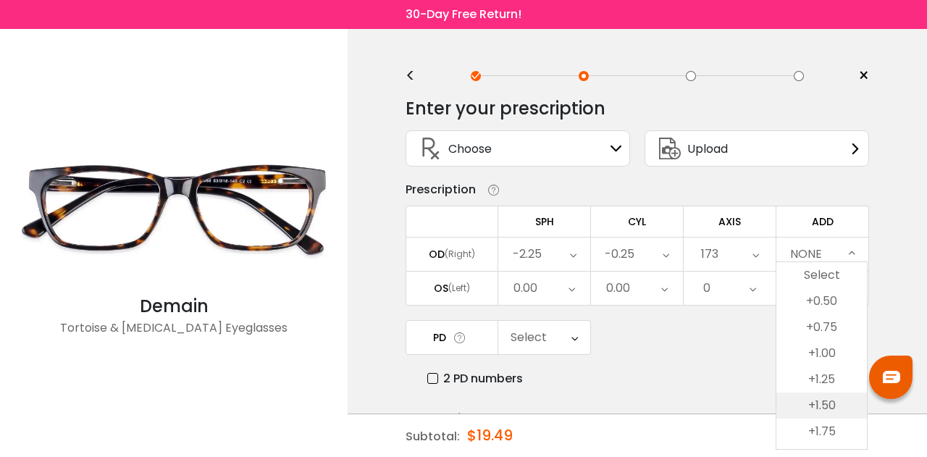
click at [833, 403] on li "+1.50" at bounding box center [822, 406] width 91 height 26
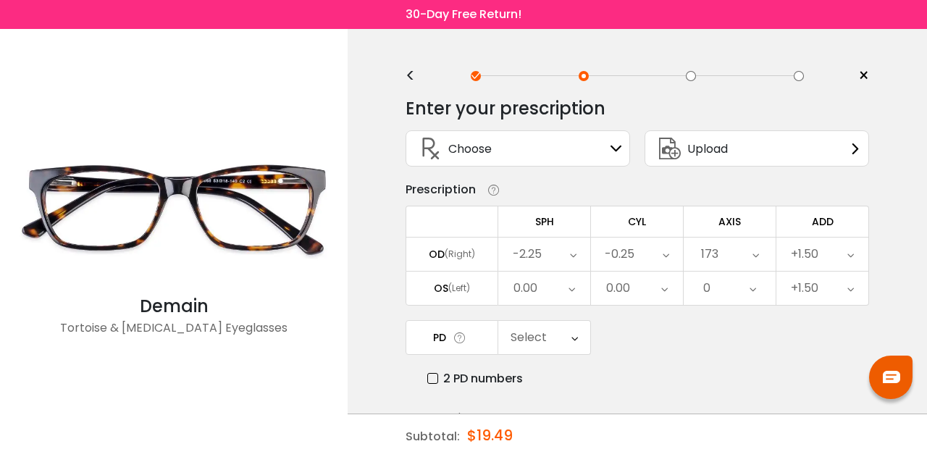
click at [580, 291] on div "0.00" at bounding box center [544, 288] width 92 height 33
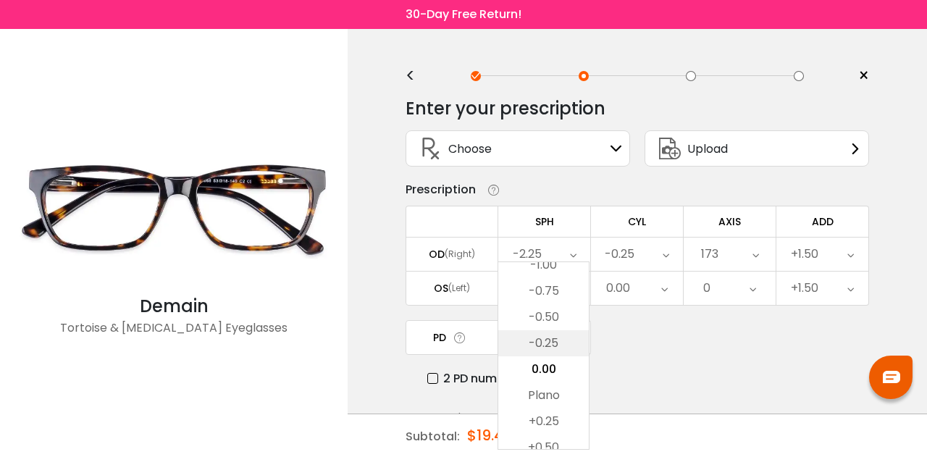
scroll to position [1775, 0]
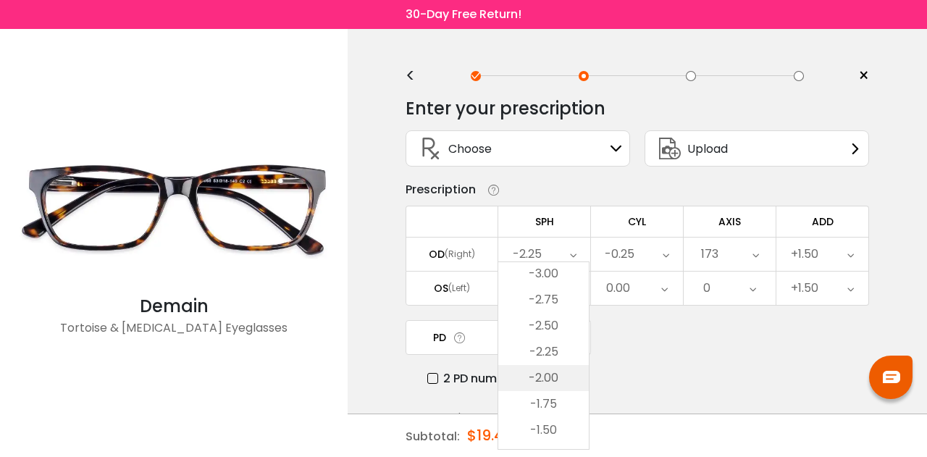
click at [562, 387] on li "-2.00" at bounding box center [543, 378] width 91 height 26
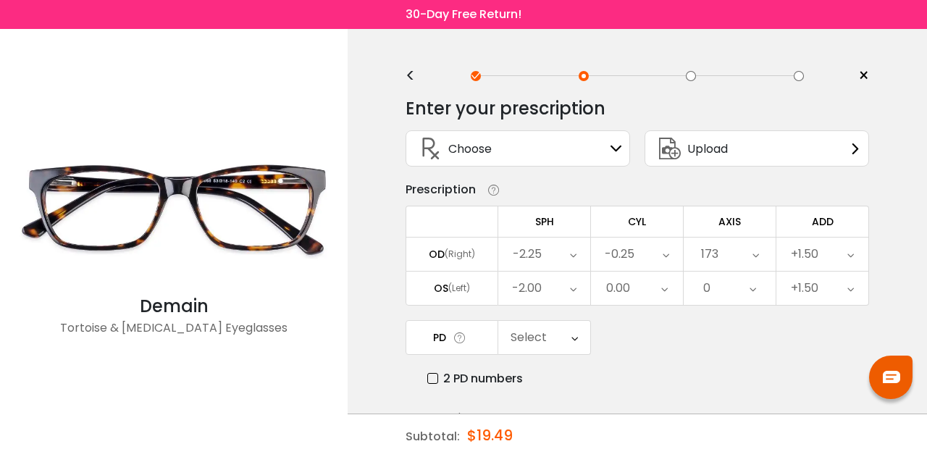
click at [653, 286] on div "0.00" at bounding box center [637, 288] width 92 height 33
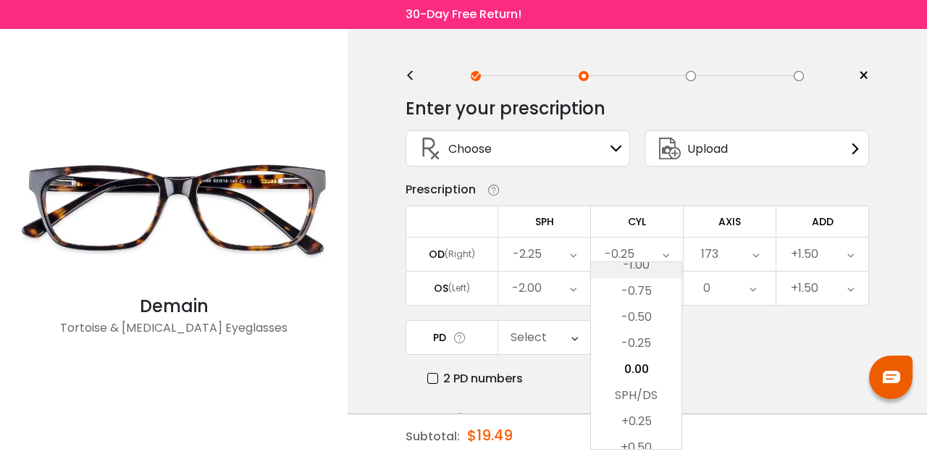
click at [653, 268] on li "-1.00" at bounding box center [636, 265] width 91 height 26
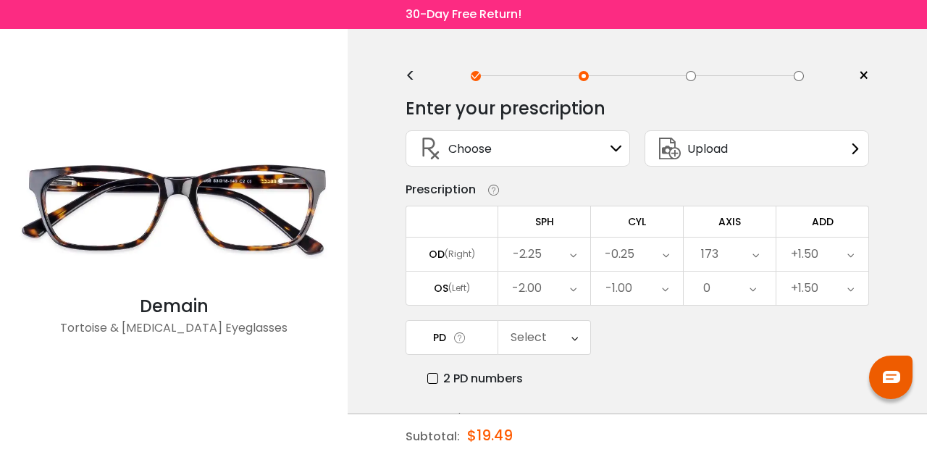
click at [720, 285] on div "0" at bounding box center [730, 288] width 92 height 33
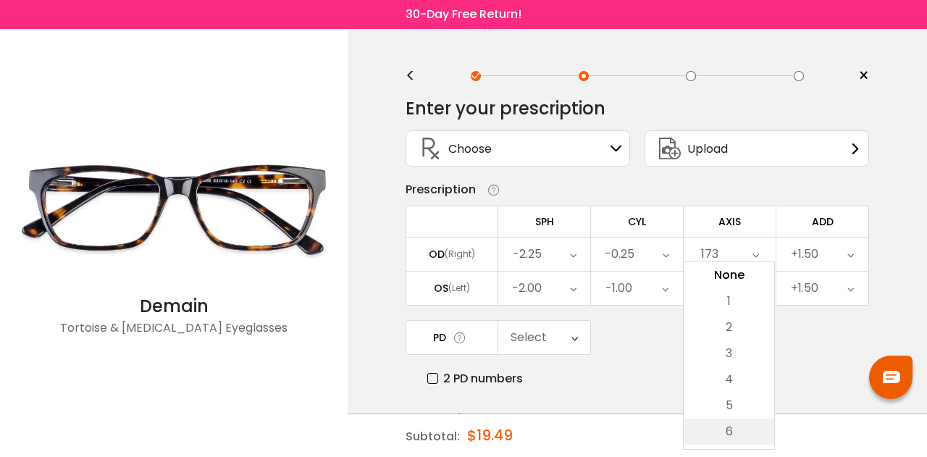
scroll to position [72, 0]
click at [738, 410] on li "8" at bounding box center [729, 411] width 91 height 26
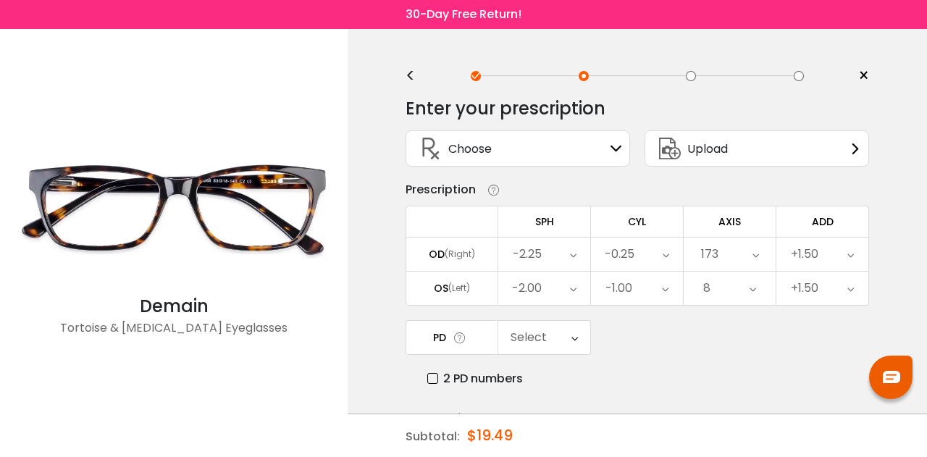
click at [553, 336] on div "Select" at bounding box center [544, 337] width 92 height 33
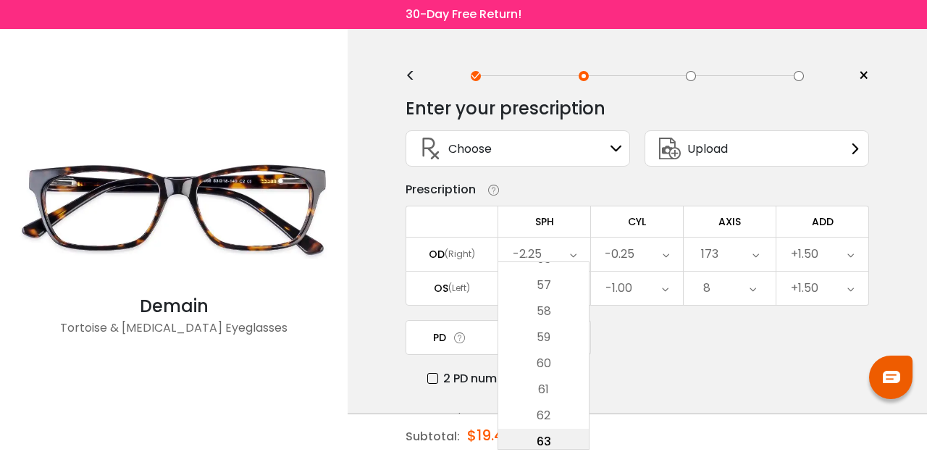
scroll to position [422, 0]
click at [544, 374] on li "66" at bounding box center [543, 375] width 91 height 26
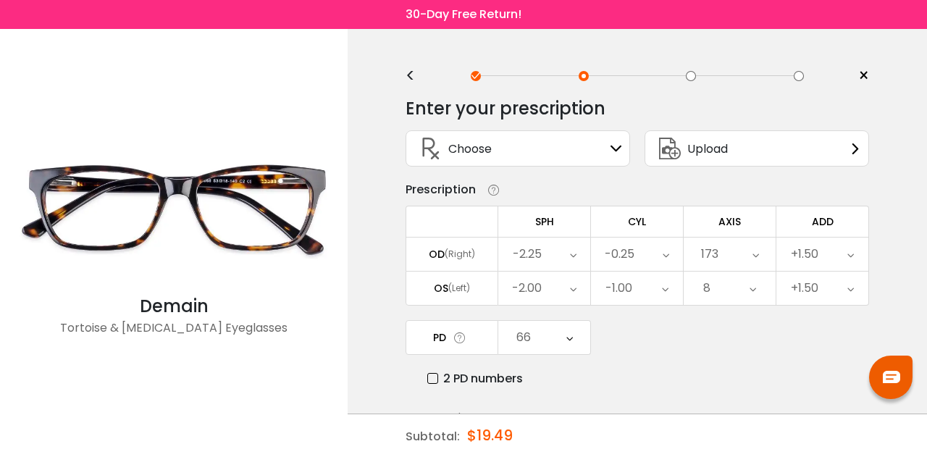
click at [653, 380] on div "2 PD numbers" at bounding box center [648, 378] width 442 height 18
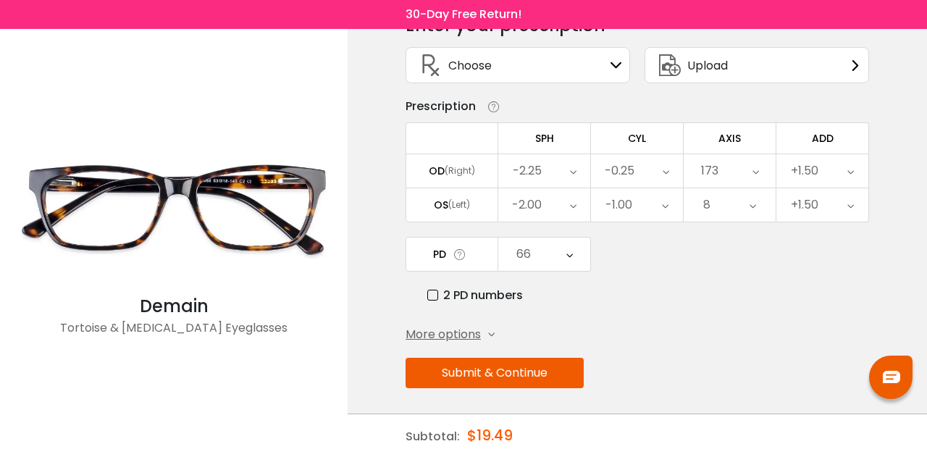
click at [480, 367] on button "Submit & Continue" at bounding box center [495, 373] width 178 height 30
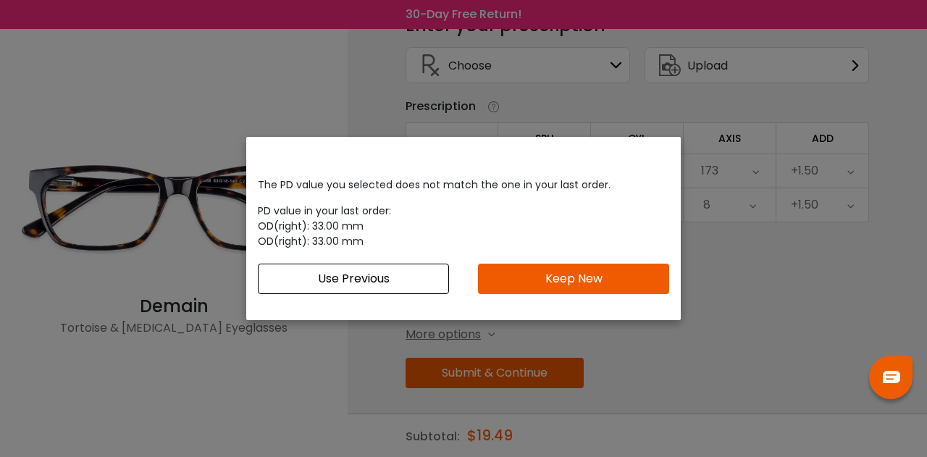
click at [413, 279] on button "Use Previous" at bounding box center [353, 279] width 191 height 30
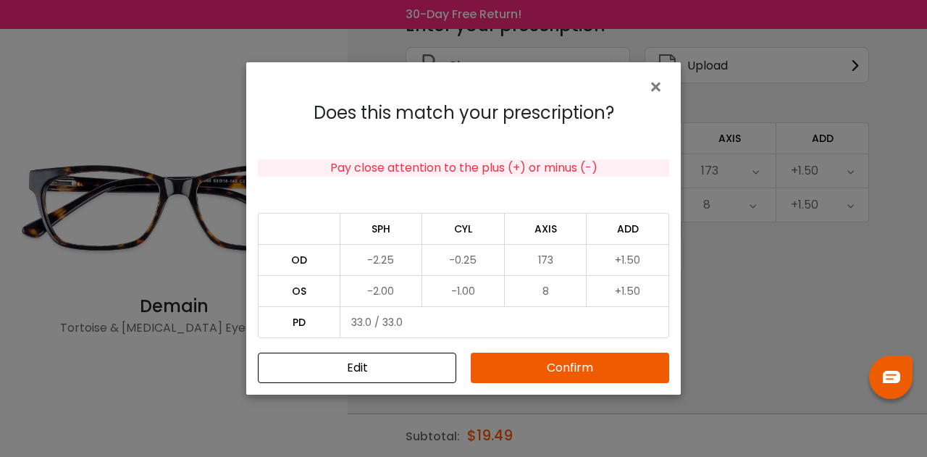
click at [548, 366] on button "Confirm" at bounding box center [570, 368] width 198 height 30
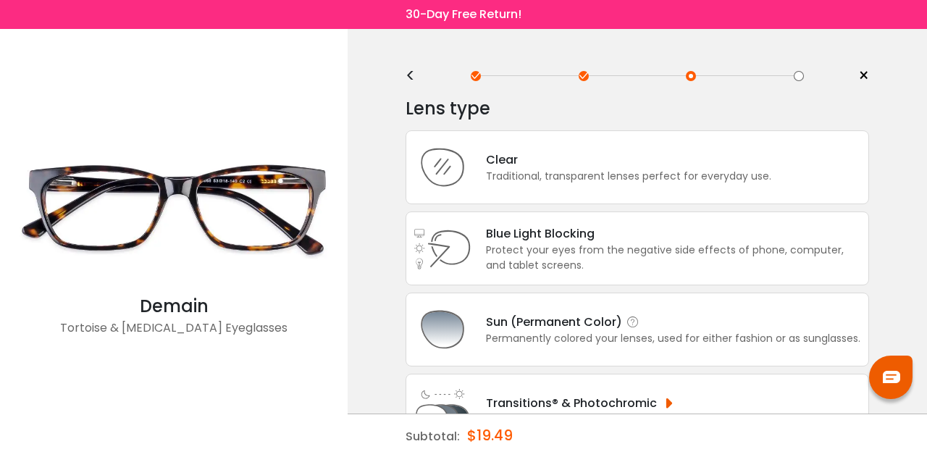
scroll to position [72, 0]
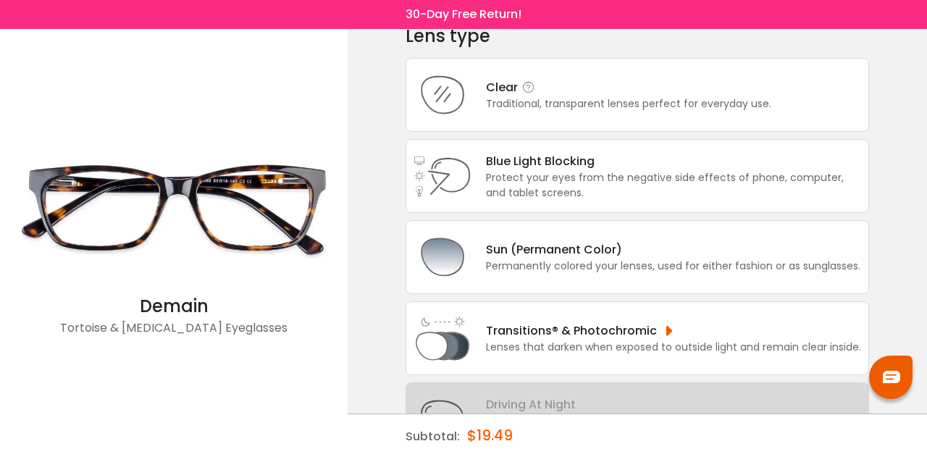
click at [558, 104] on div "Traditional, transparent lenses perfect for everyday use." at bounding box center [628, 103] width 285 height 15
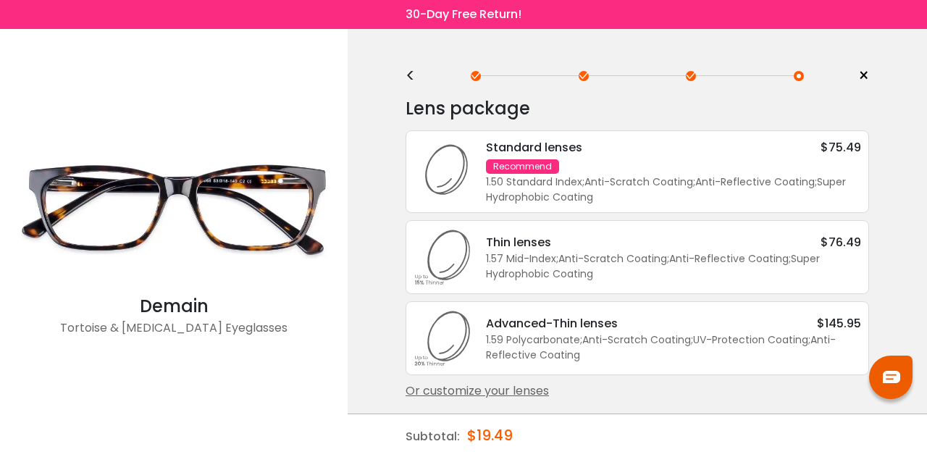
click at [608, 175] on div "1.50 Standard Index ; Anti-Scratch Coating ; Anti-Reflective Coating ; Super Hy…" at bounding box center [673, 190] width 375 height 30
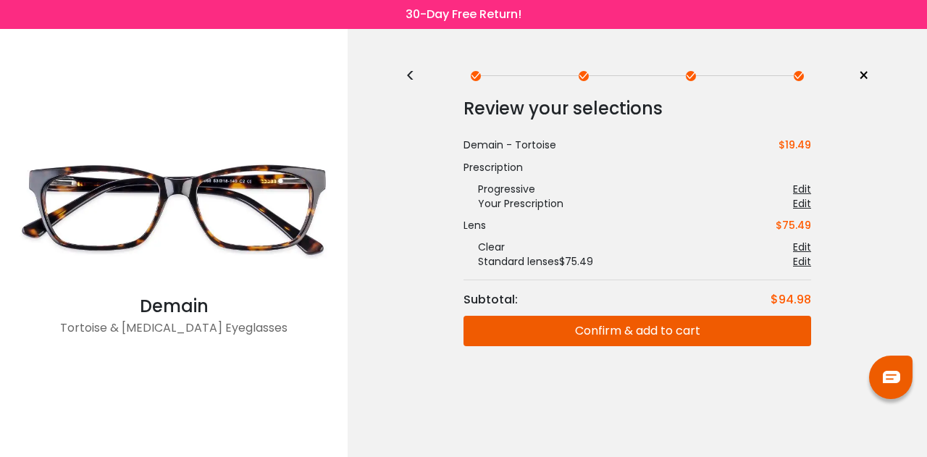
click at [594, 325] on button "Confirm & add to cart" at bounding box center [638, 331] width 348 height 30
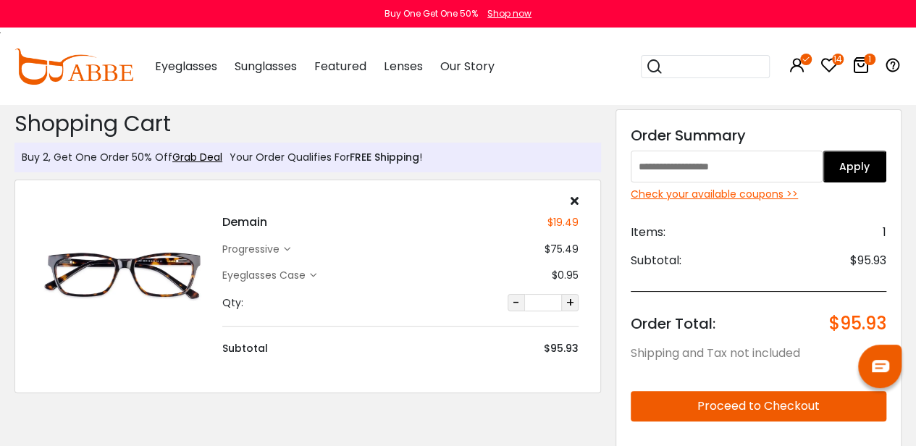
click at [729, 198] on div "Check your available coupons >>" at bounding box center [759, 194] width 256 height 15
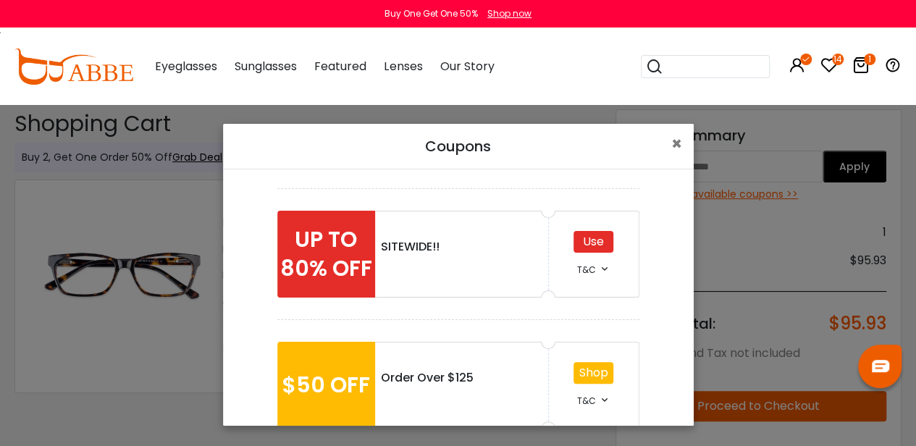
scroll to position [302, 0]
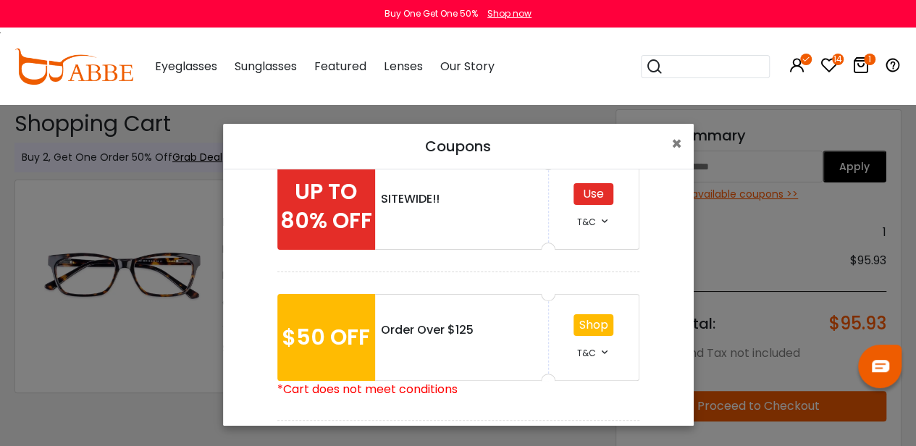
click at [600, 221] on icon at bounding box center [605, 221] width 12 height 12
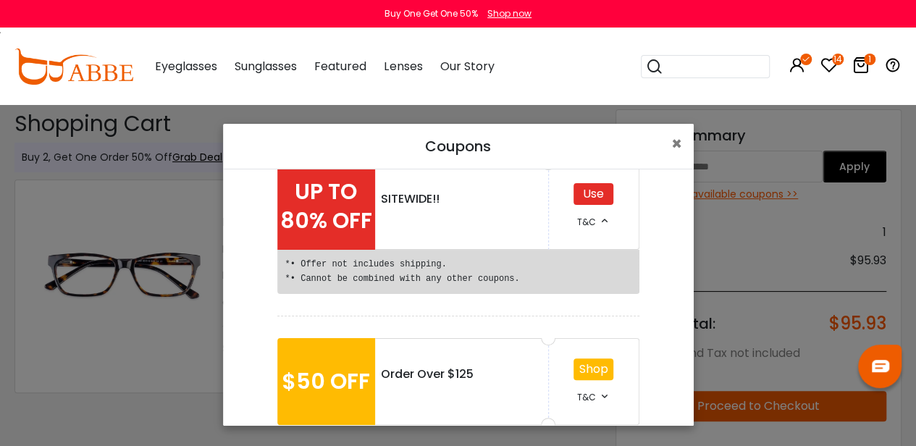
drag, startPoint x: 579, startPoint y: 193, endPoint x: 591, endPoint y: 192, distance: 12.3
click at [579, 193] on div "Use" at bounding box center [594, 194] width 40 height 22
click at [591, 192] on div "Use" at bounding box center [594, 194] width 40 height 22
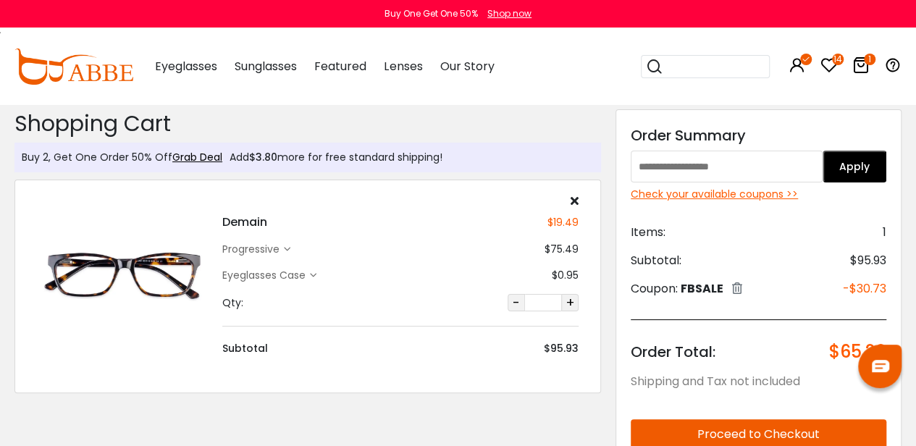
click at [773, 192] on div "Check your available coupons >>" at bounding box center [759, 194] width 256 height 15
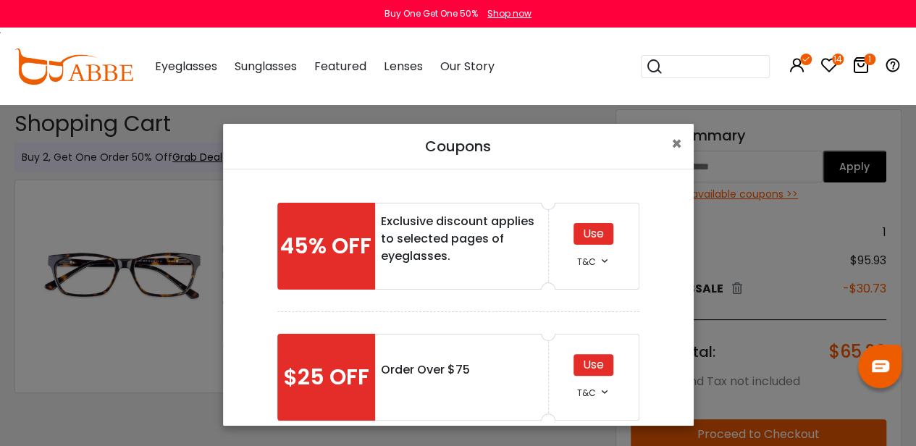
click at [590, 237] on div "Use" at bounding box center [594, 234] width 40 height 22
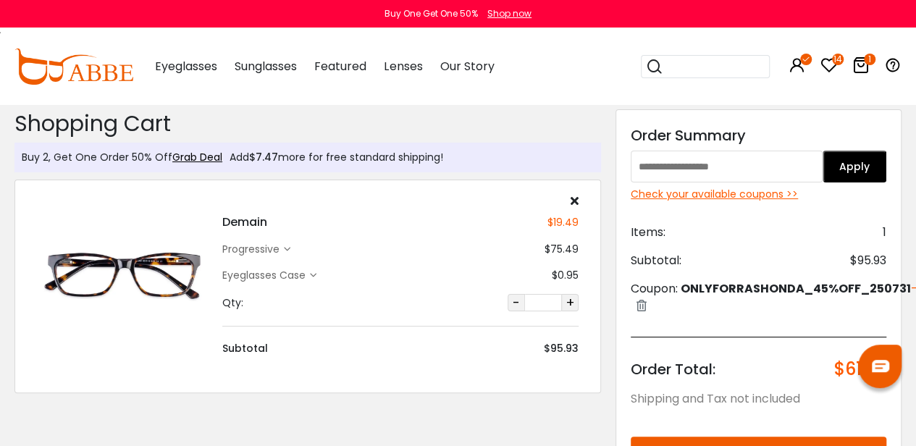
click at [714, 192] on div "Check your available coupons >>" at bounding box center [759, 194] width 256 height 15
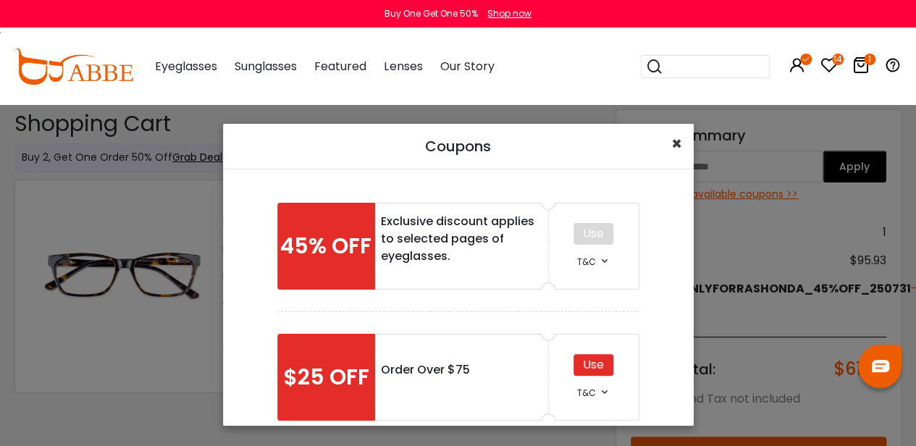
click at [674, 143] on span "×" at bounding box center [677, 144] width 11 height 24
